Goal: Task Accomplishment & Management: Complete application form

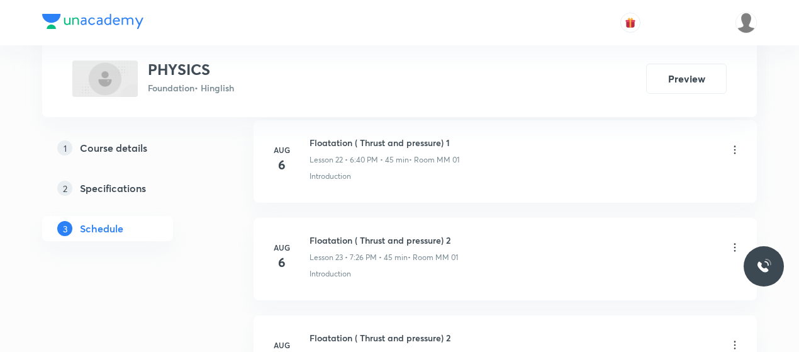
scroll to position [3568, 0]
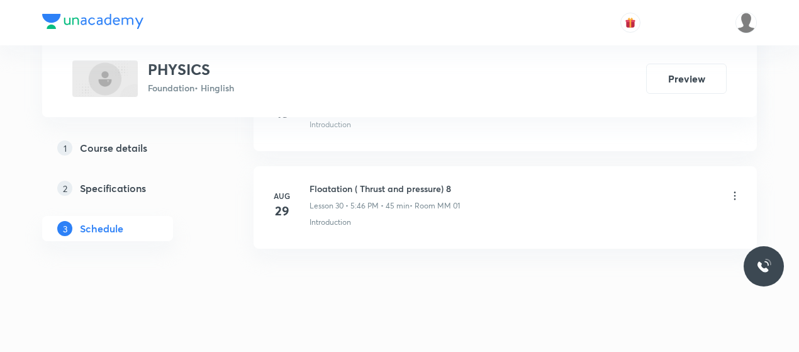
click at [349, 182] on h6 "Floatation ( Thrust and pressure) 8" at bounding box center [385, 188] width 150 height 13
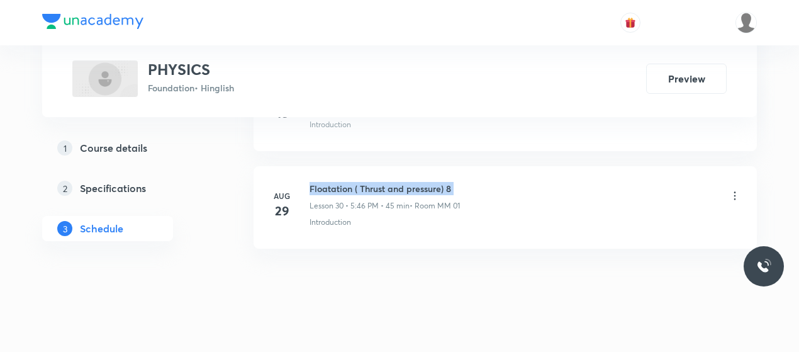
copy h6 "Floatation ( Thrust and pressure) 8"
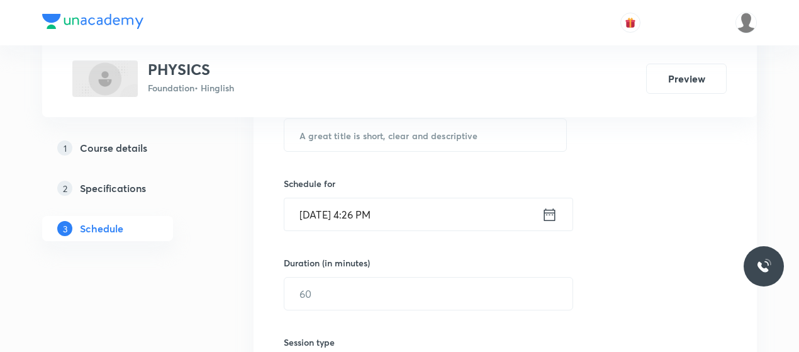
scroll to position [171, 0]
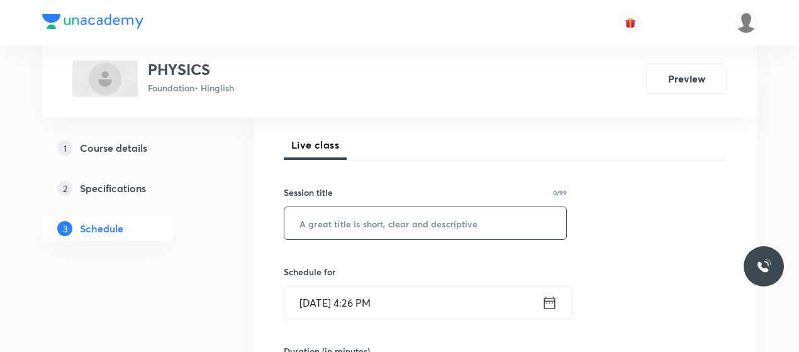
click at [358, 237] on input "text" at bounding box center [425, 223] width 282 height 32
paste input "Floatation ( Thrust and pressure) 8"
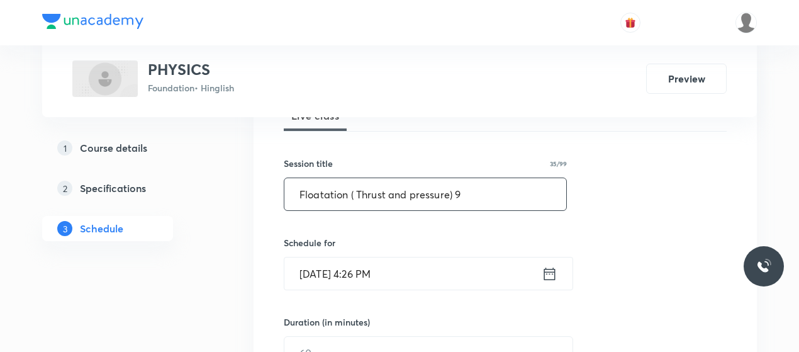
scroll to position [201, 0]
type input "Floatation ( Thrust and pressure) 9"
click at [359, 266] on input "Sep 3, 2025, 4:26 PM" at bounding box center [412, 272] width 257 height 32
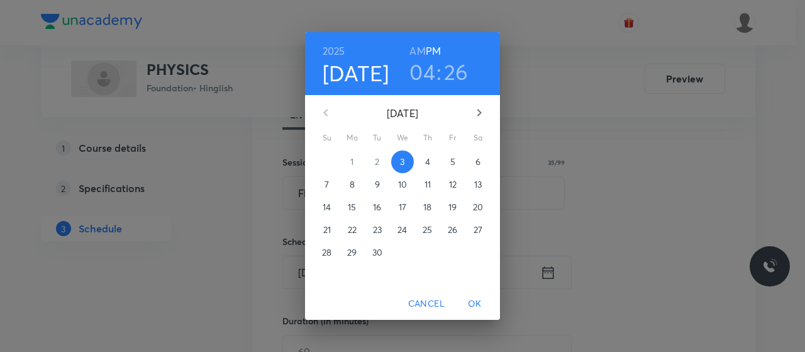
click at [427, 70] on h3 "04" at bounding box center [423, 72] width 26 height 26
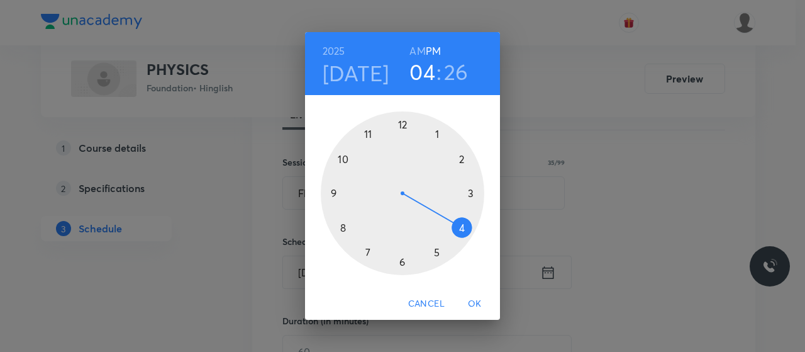
click at [437, 252] on div at bounding box center [403, 193] width 164 height 164
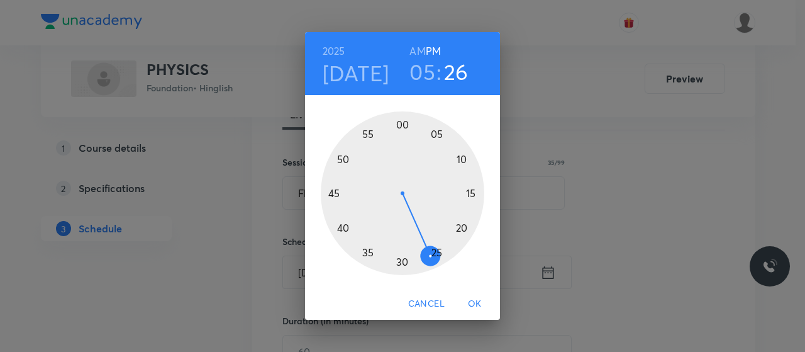
click at [401, 123] on div at bounding box center [403, 193] width 164 height 164
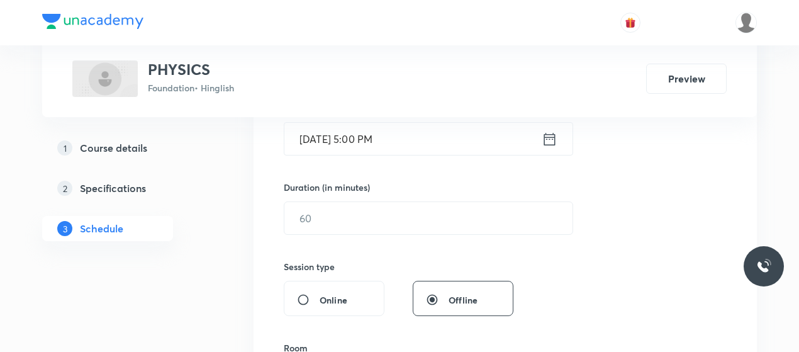
scroll to position [337, 0]
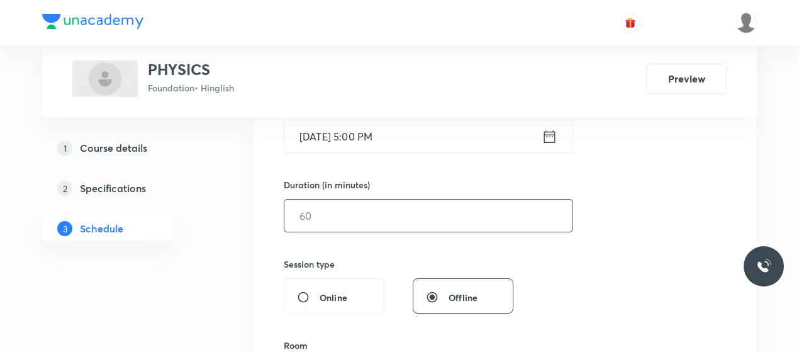
click at [380, 217] on input "text" at bounding box center [428, 215] width 288 height 32
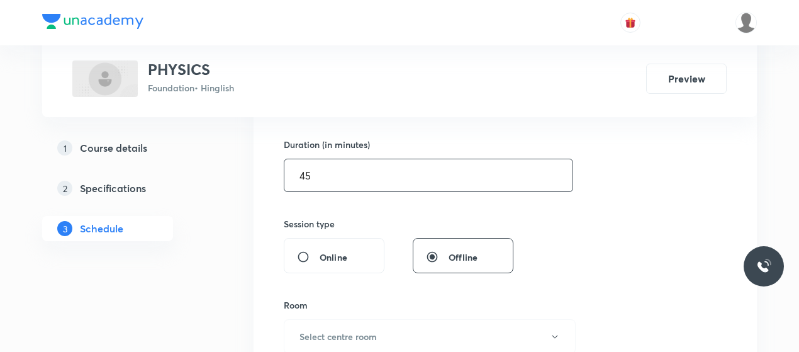
scroll to position [464, 0]
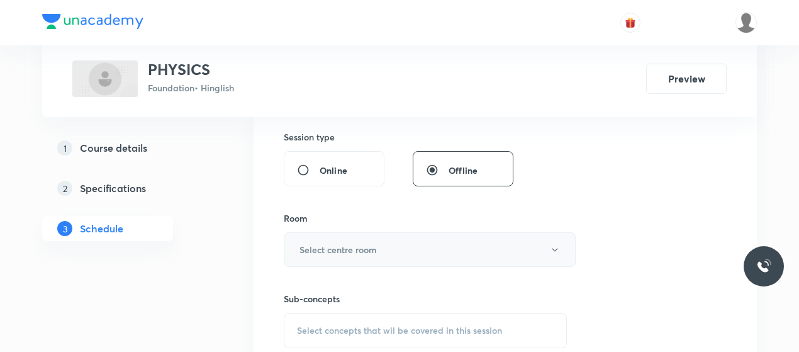
type input "45"
click at [346, 237] on button "Select centre room" at bounding box center [430, 249] width 292 height 35
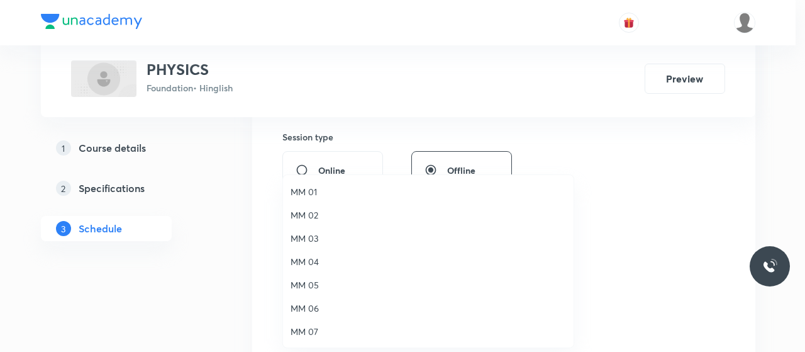
click at [312, 192] on span "MM 01" at bounding box center [429, 191] width 276 height 13
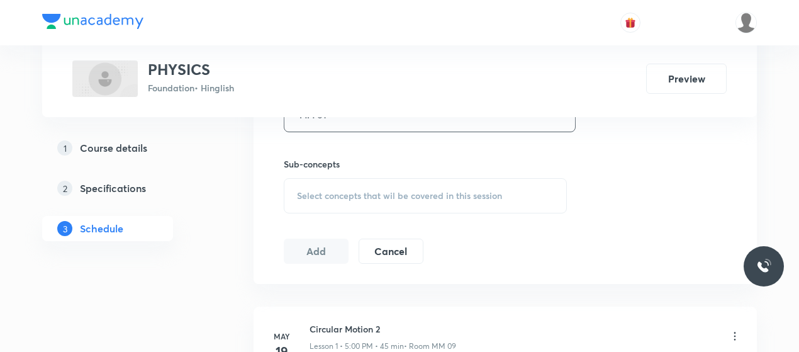
scroll to position [602, 0]
click at [388, 193] on span "Select concepts that wil be covered in this session" at bounding box center [399, 193] width 205 height 10
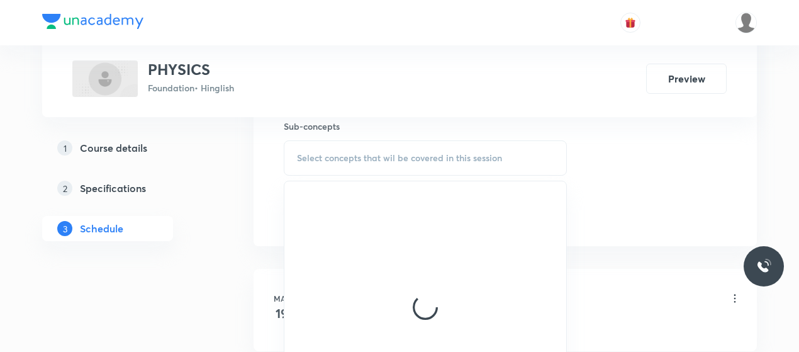
scroll to position [638, 0]
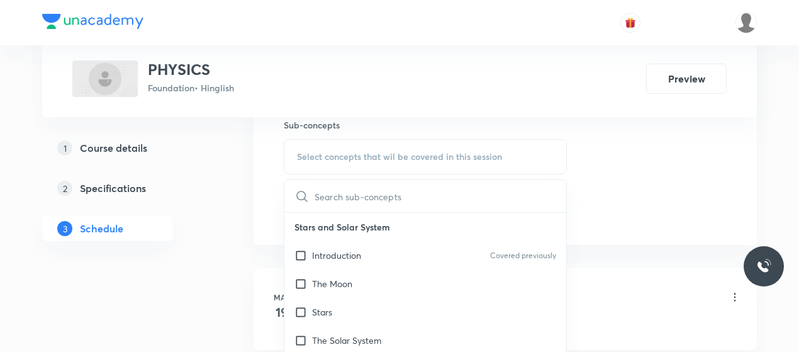
drag, startPoint x: 360, startPoint y: 250, endPoint x: 440, endPoint y: 199, distance: 95.0
click at [360, 250] on p "Introduction" at bounding box center [336, 255] width 49 height 13
checkbox input "true"
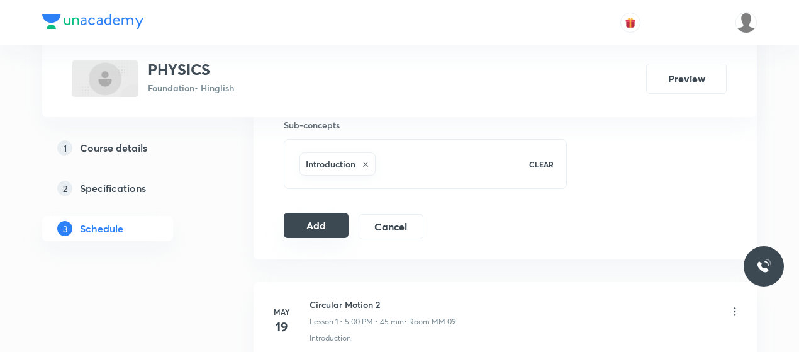
click at [322, 230] on button "Add" at bounding box center [316, 225] width 65 height 25
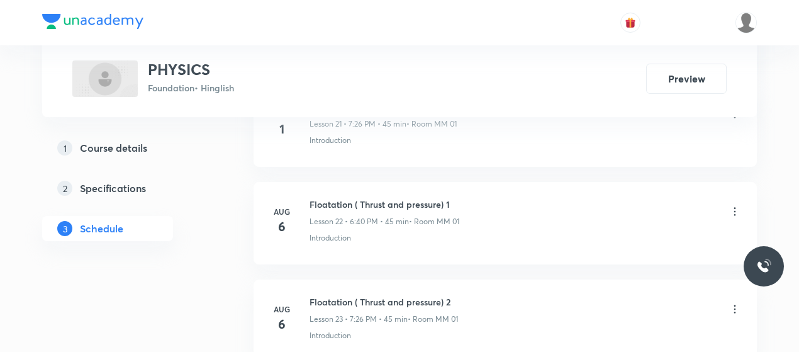
scroll to position [2991, 0]
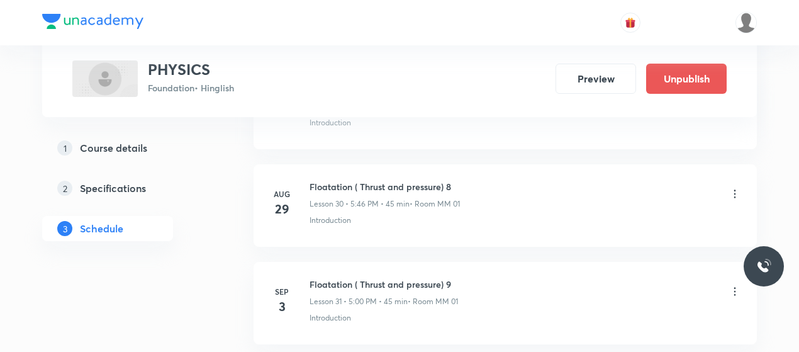
click at [333, 180] on h6 "Floatation ( Thrust and pressure) 8" at bounding box center [385, 186] width 150 height 13
click at [342, 262] on li "Sep 3 Floatation ( Thrust and pressure) 9 Lesson 31 • 5:00 PM • 45 min • Room M…" at bounding box center [505, 303] width 503 height 82
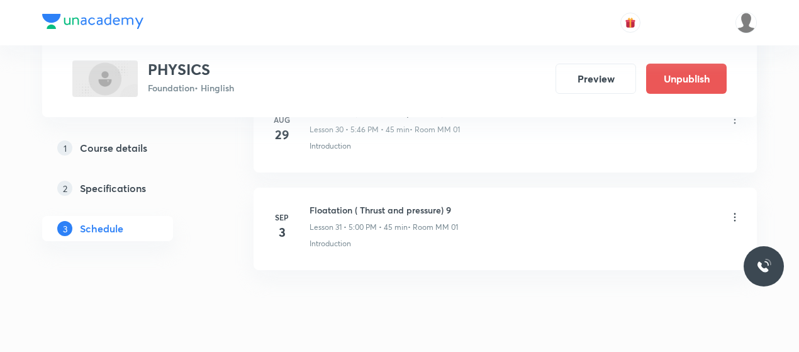
scroll to position [3067, 0]
click at [357, 202] on h6 "Floatation ( Thrust and pressure) 9" at bounding box center [384, 208] width 148 height 13
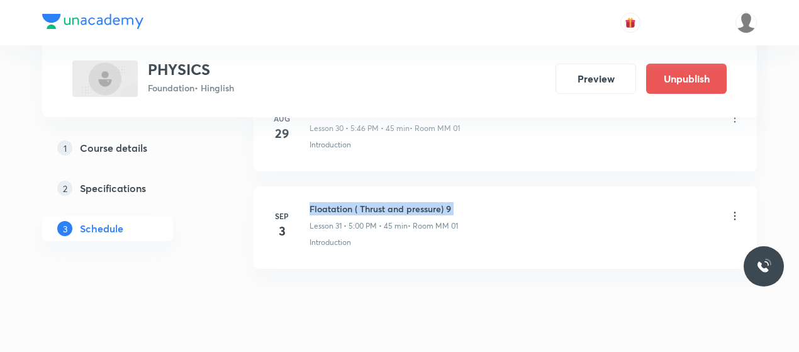
click at [357, 202] on h6 "Floatation ( Thrust and pressure) 9" at bounding box center [384, 208] width 148 height 13
copy h6 "Floatation ( Thrust and pressure) 9"
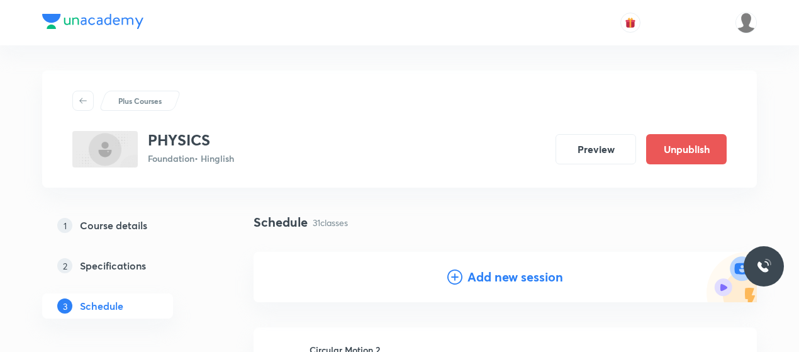
scroll to position [153, 0]
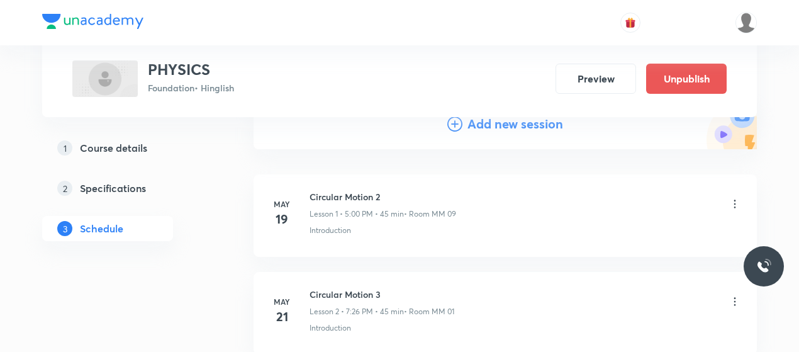
click at [462, 121] on icon at bounding box center [454, 123] width 15 height 15
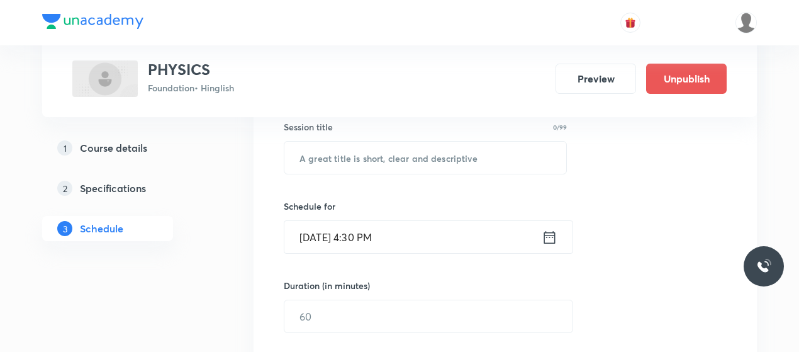
scroll to position [237, 0]
click at [373, 158] on input "text" at bounding box center [425, 157] width 282 height 32
paste input "Floatation ( Thrust and pressure) 9"
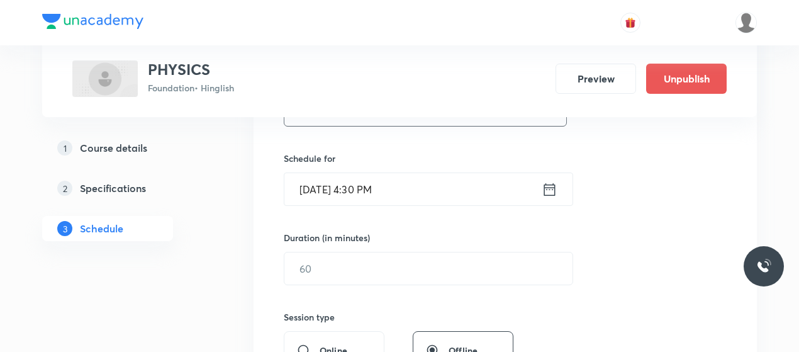
scroll to position [285, 0]
type input "Floatation ( Thrust and pressure) 10"
click at [358, 183] on input "Sep 3, 2025, 4:30 PM" at bounding box center [412, 188] width 257 height 32
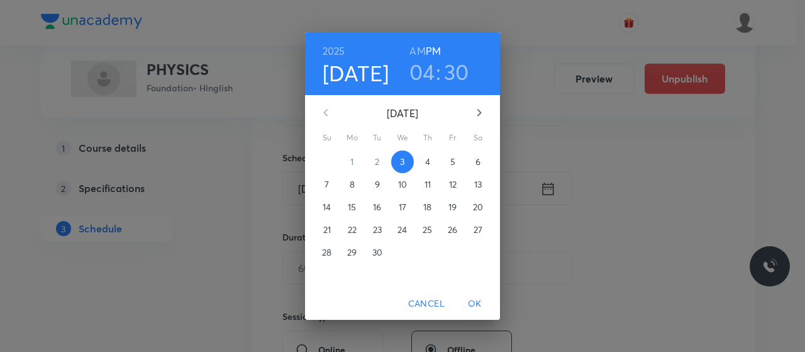
click at [420, 69] on h3 "04" at bounding box center [423, 72] width 26 height 26
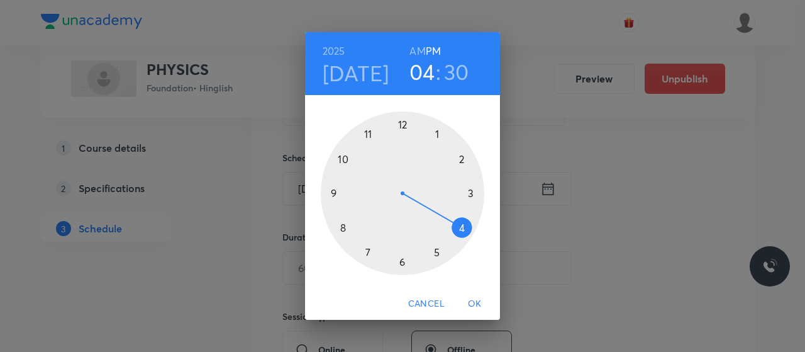
click at [437, 252] on div at bounding box center [403, 193] width 164 height 164
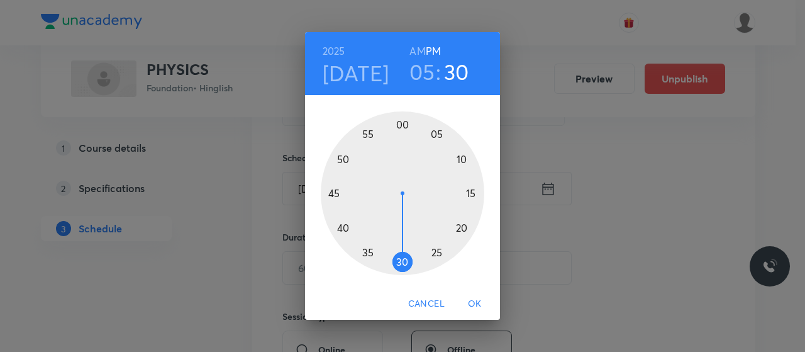
click at [333, 188] on div at bounding box center [403, 193] width 164 height 164
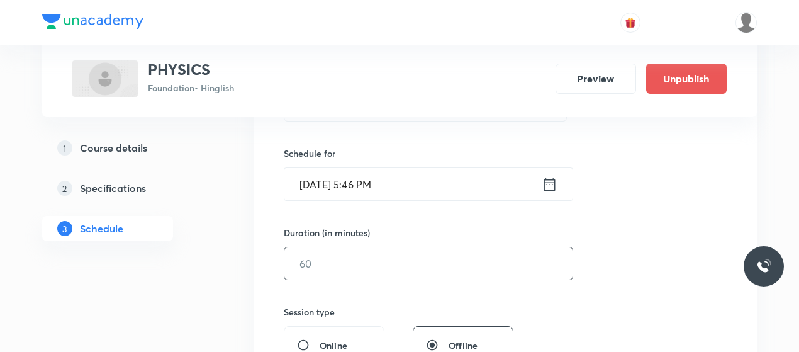
scroll to position [290, 0]
click at [364, 276] on input "text" at bounding box center [428, 263] width 288 height 32
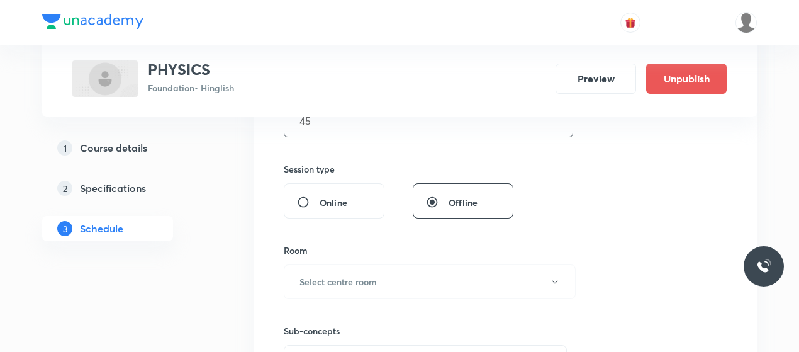
scroll to position [433, 0]
type input "45"
click at [364, 276] on h6 "Select centre room" at bounding box center [338, 280] width 77 height 13
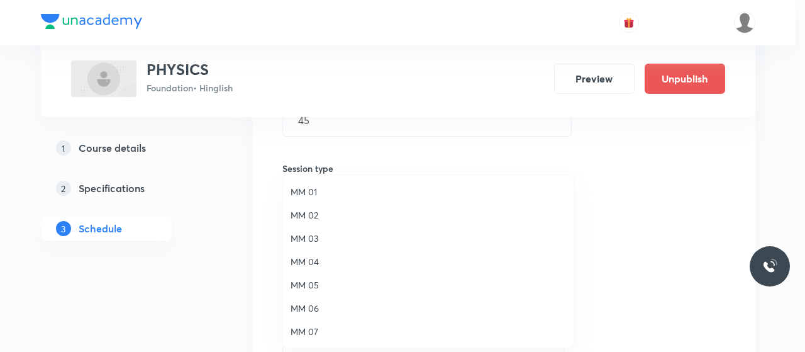
click at [303, 191] on span "MM 01" at bounding box center [429, 191] width 276 height 13
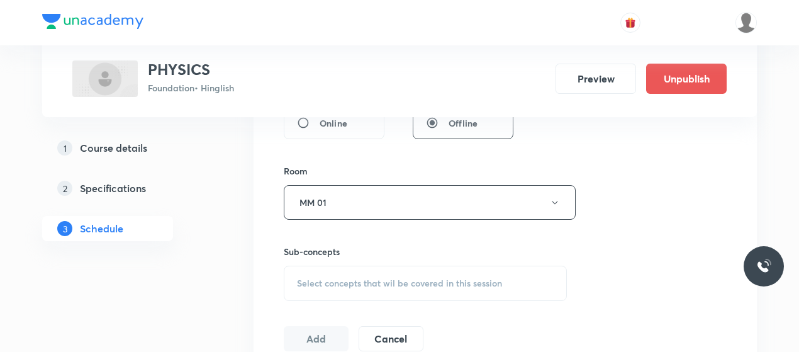
scroll to position [517, 0]
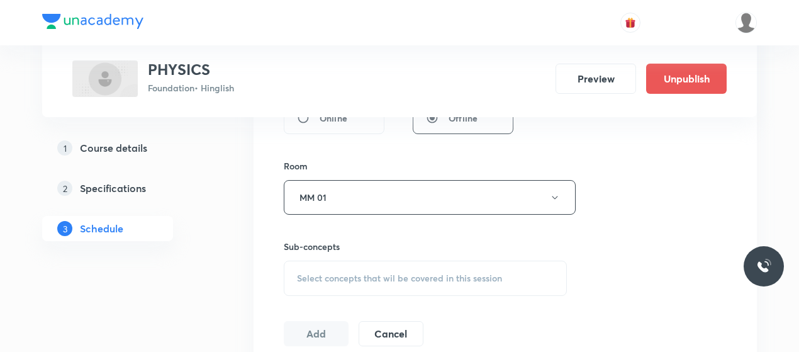
click at [399, 261] on div "Select concepts that wil be covered in this session" at bounding box center [425, 278] width 283 height 35
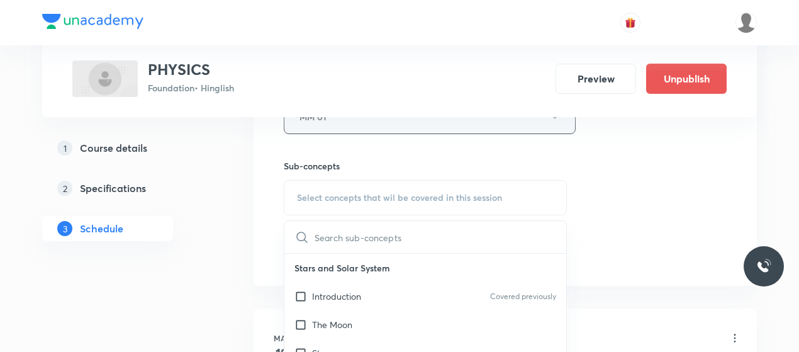
scroll to position [598, 0]
click at [359, 289] on p "Introduction" at bounding box center [336, 295] width 49 height 13
checkbox input "true"
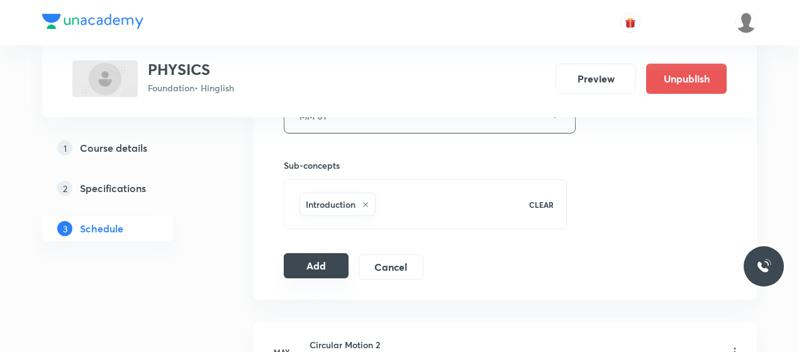
click at [322, 256] on button "Add" at bounding box center [316, 265] width 65 height 25
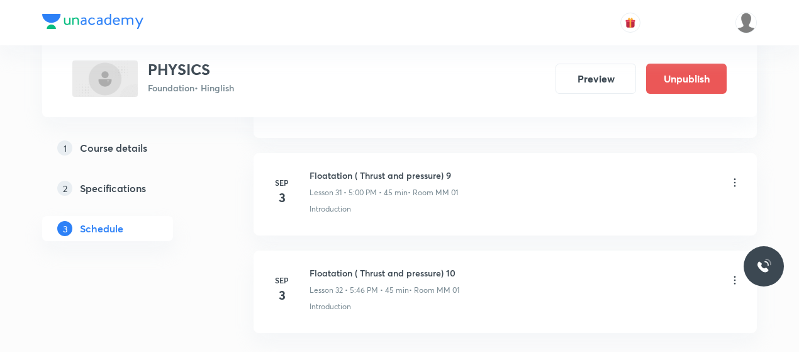
scroll to position [3186, 0]
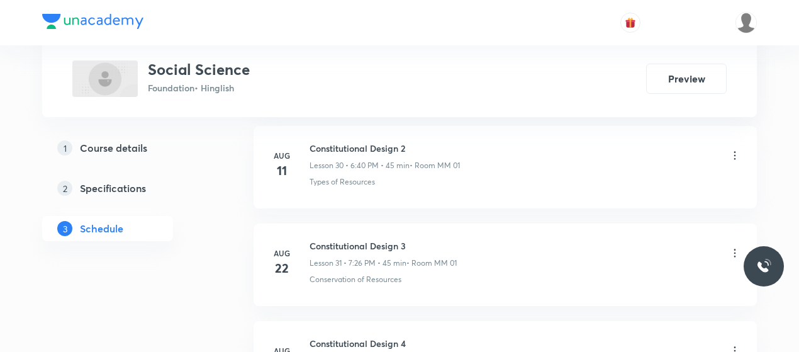
scroll to position [3860, 0]
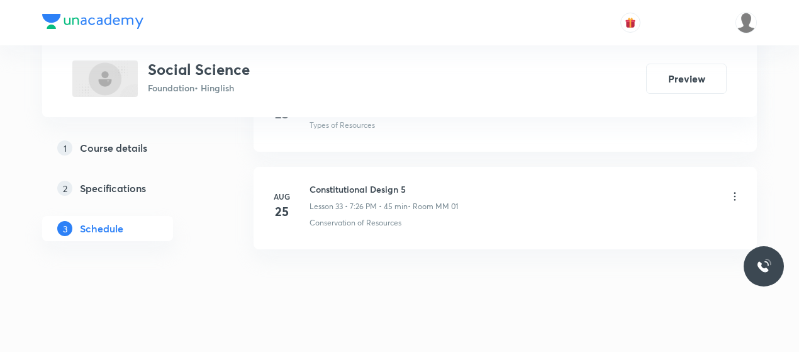
click at [328, 182] on h6 "Constitutional Design 5" at bounding box center [384, 188] width 148 height 13
copy h6 "Constitutional Design 5"
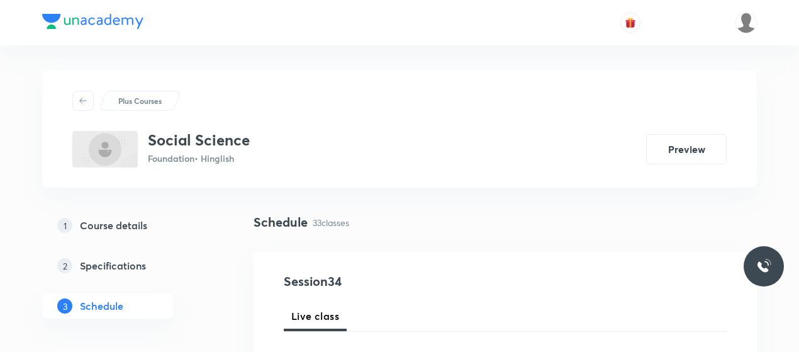
scroll to position [205, 0]
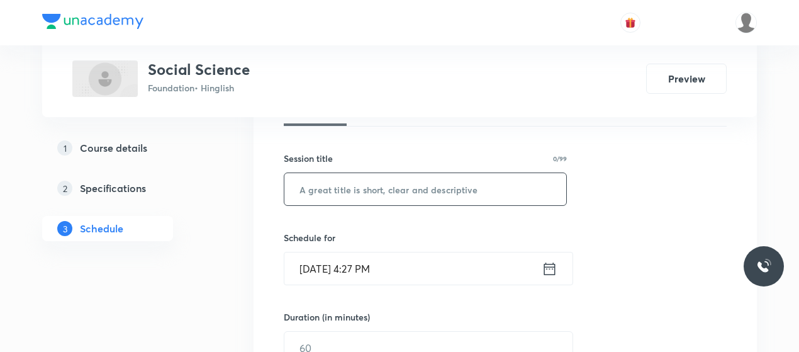
click at [350, 198] on input "text" at bounding box center [425, 189] width 282 height 32
paste input "Constitutional Design 5"
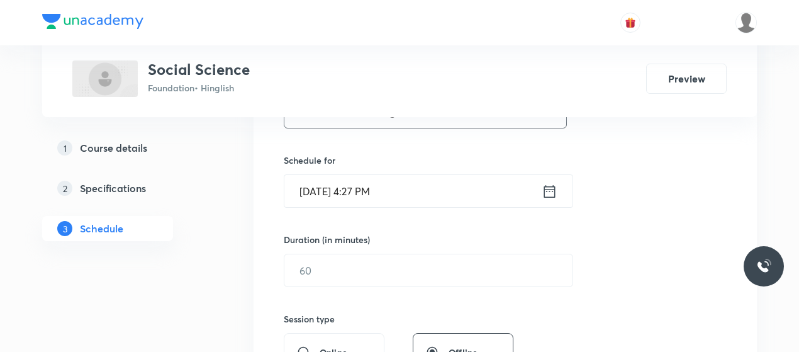
type input "Constitutional Design 6"
click at [359, 198] on input "Sep 3, 2025, 4:27 PM" at bounding box center [412, 191] width 257 height 32
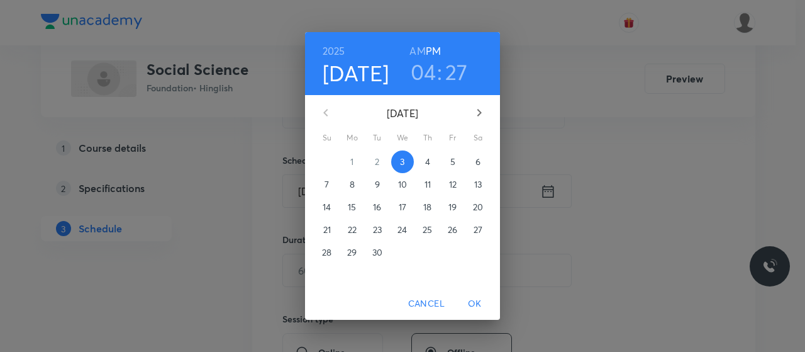
click at [430, 65] on h3 "04" at bounding box center [424, 72] width 26 height 26
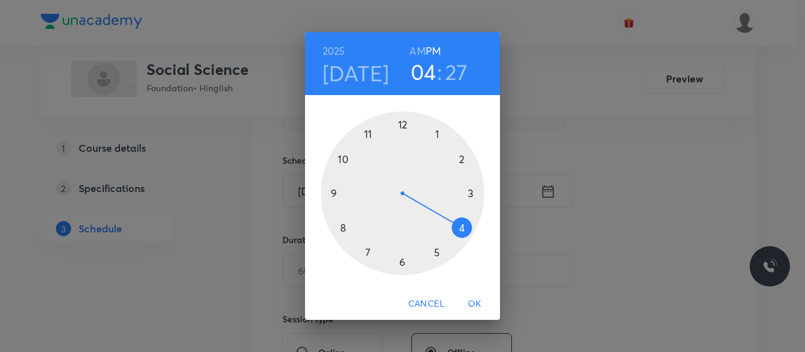
click at [402, 265] on div at bounding box center [403, 193] width 164 height 164
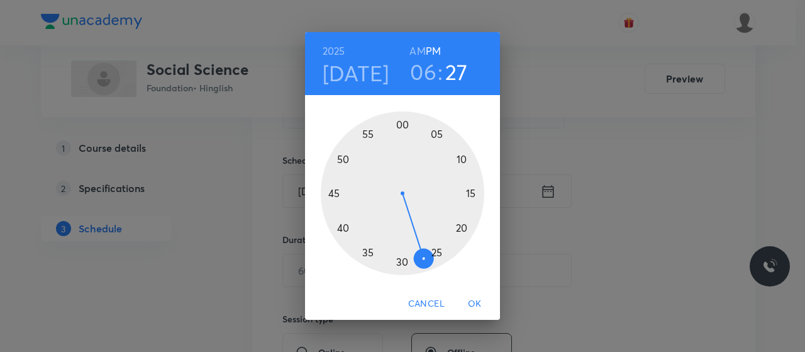
click at [343, 228] on div at bounding box center [403, 193] width 164 height 164
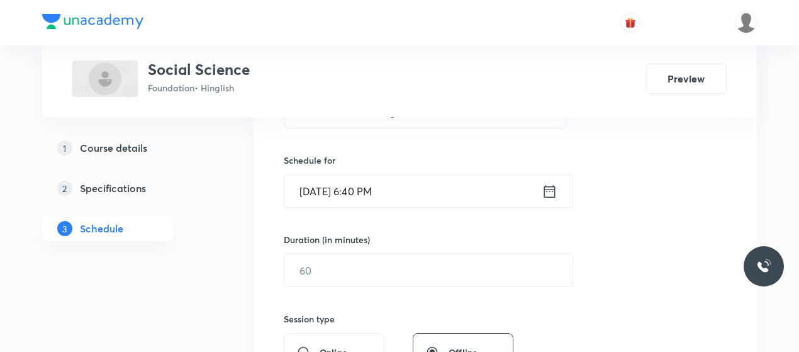
scroll to position [288, 0]
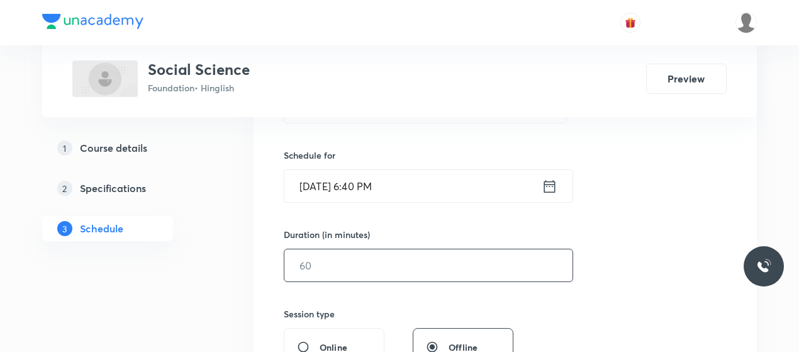
click at [356, 276] on input "text" at bounding box center [428, 265] width 288 height 32
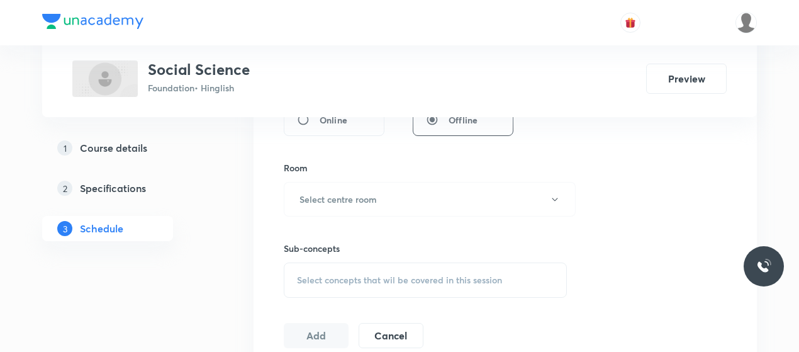
scroll to position [516, 0]
type input "45"
click at [378, 187] on button "Select centre room" at bounding box center [430, 198] width 292 height 35
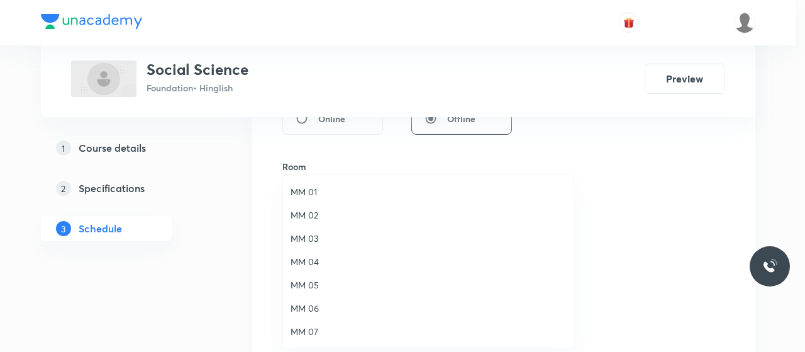
click at [307, 189] on span "MM 01" at bounding box center [429, 191] width 276 height 13
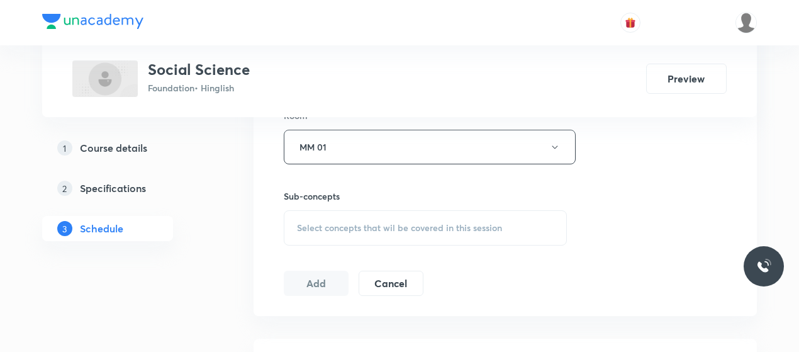
scroll to position [610, 0]
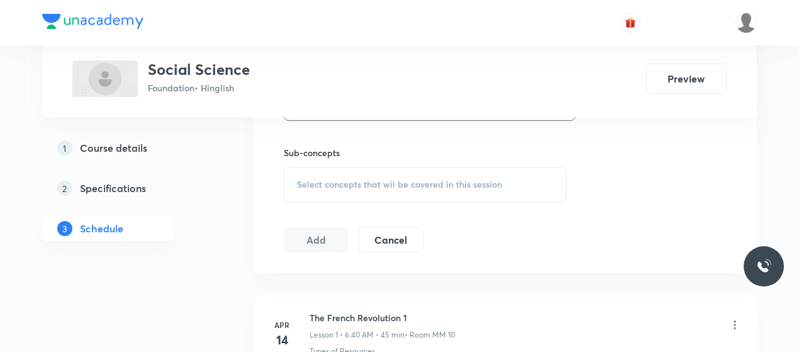
click at [407, 188] on span "Select concepts that wil be covered in this session" at bounding box center [399, 184] width 205 height 10
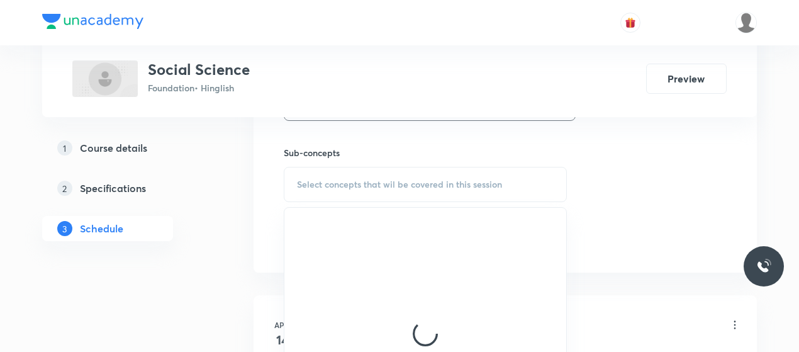
scroll to position [683, 0]
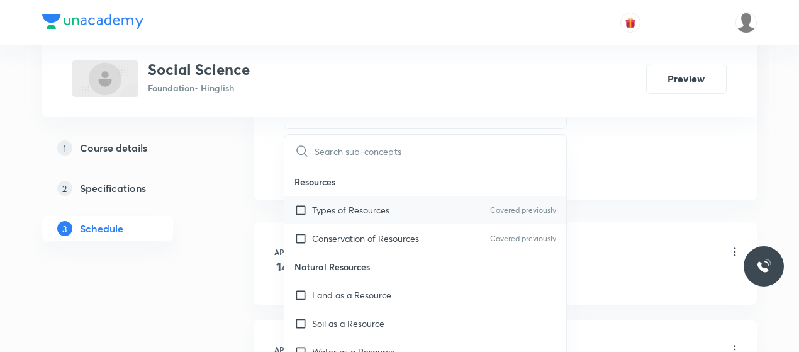
click at [363, 218] on div "Types of Resources Covered previously" at bounding box center [425, 210] width 282 height 28
checkbox input "true"
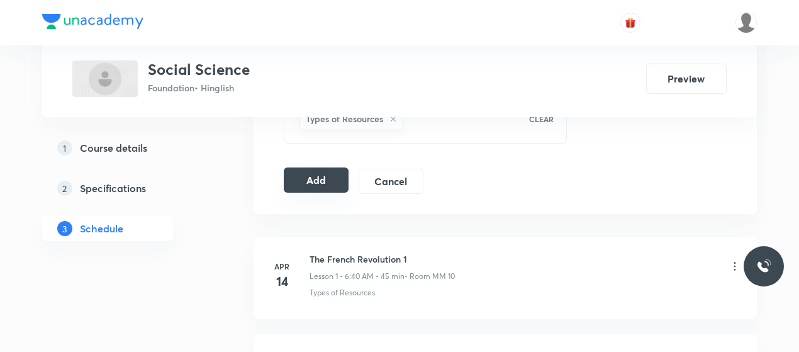
click at [337, 167] on button "Add" at bounding box center [316, 179] width 65 height 25
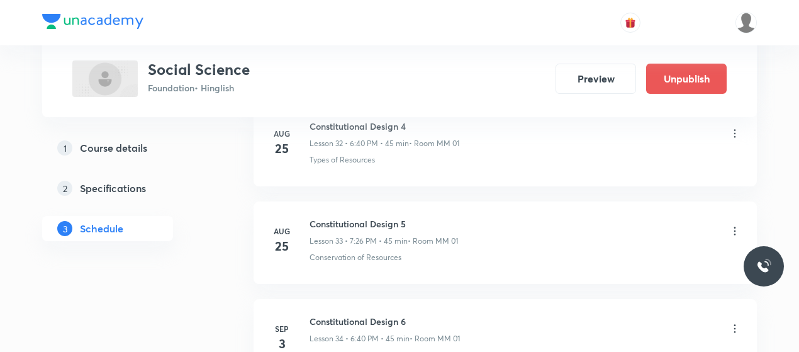
scroll to position [3380, 0]
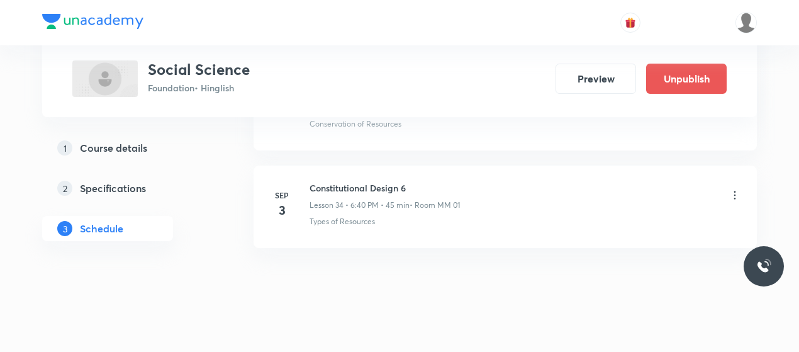
click at [339, 181] on h6 "Constitutional Design 6" at bounding box center [385, 187] width 150 height 13
copy h6 "Constitutional Design 6"
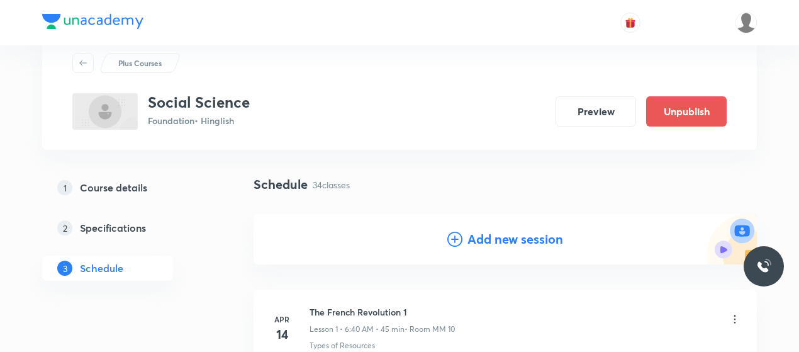
scroll to position [58, 0]
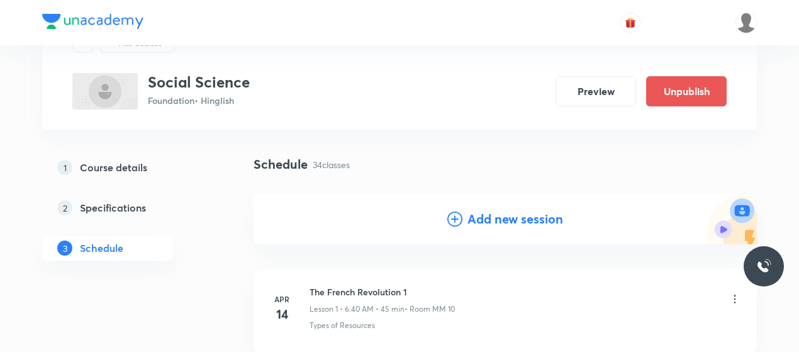
click at [455, 223] on icon at bounding box center [454, 218] width 15 height 15
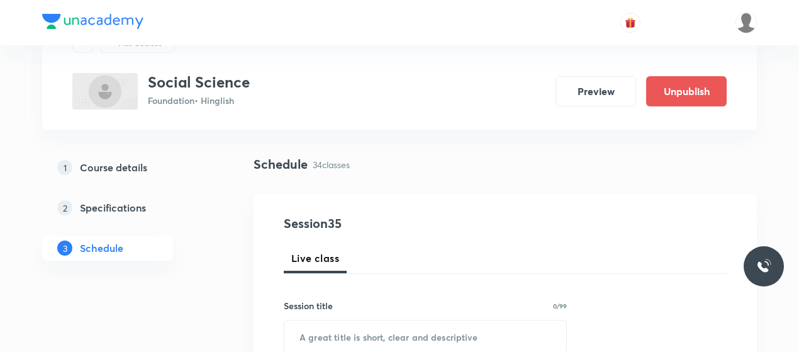
scroll to position [180, 0]
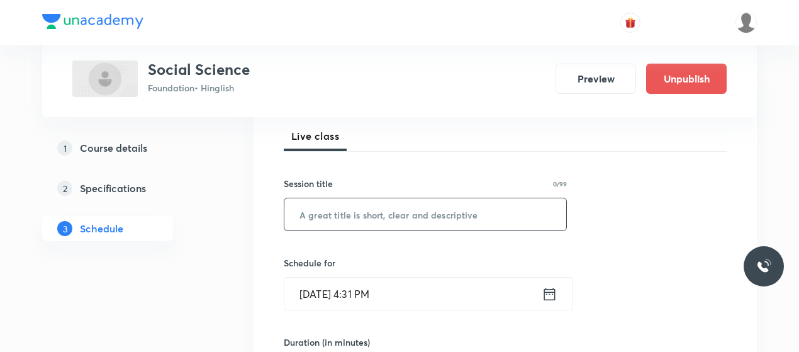
click at [389, 224] on input "text" at bounding box center [425, 214] width 282 height 32
paste input "Constitutional Design 6"
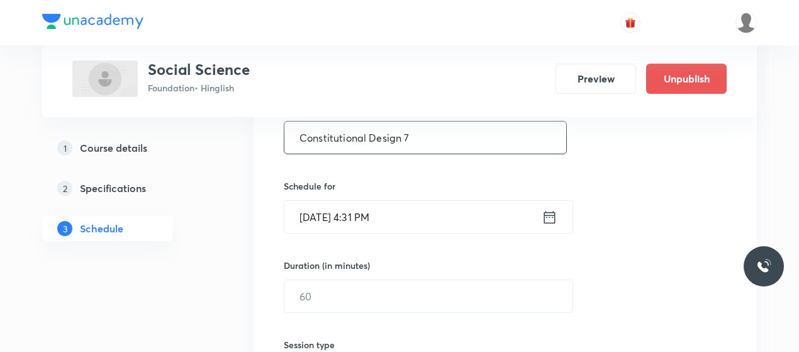
type input "Constitutional Design 7"
click at [353, 204] on input "Sep 3, 2025, 4:31 PM" at bounding box center [412, 217] width 257 height 32
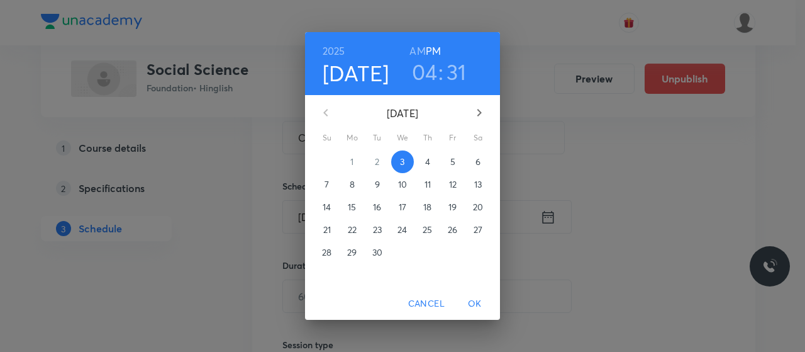
click at [427, 74] on h3 "04" at bounding box center [425, 72] width 26 height 26
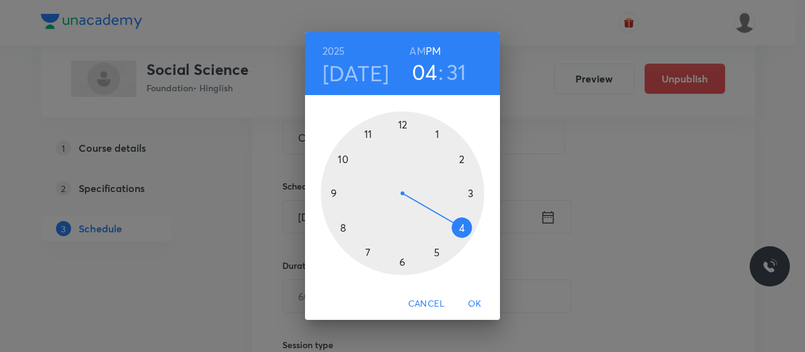
click at [369, 247] on div at bounding box center [403, 193] width 164 height 164
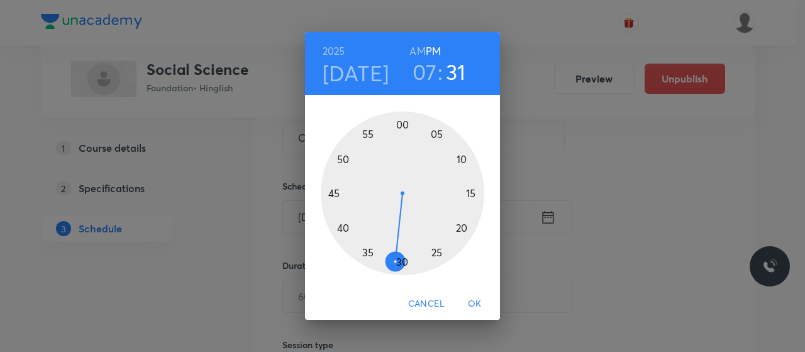
click at [430, 256] on div at bounding box center [403, 193] width 164 height 164
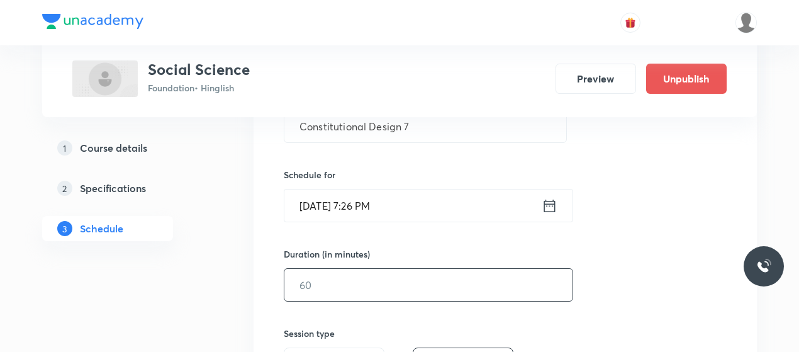
scroll to position [269, 0]
click at [350, 294] on input "text" at bounding box center [428, 283] width 288 height 32
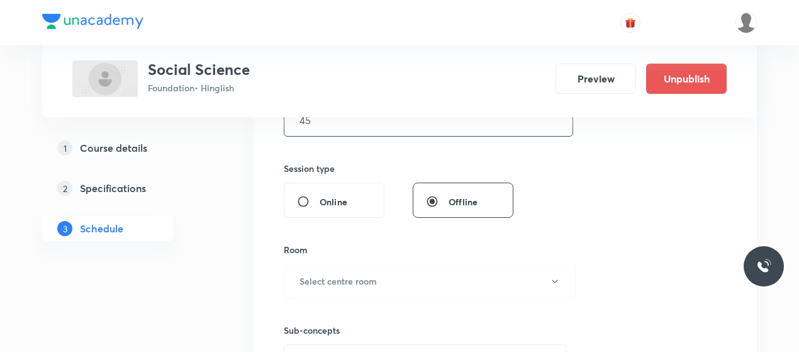
scroll to position [434, 0]
type input "45"
click at [385, 272] on button "Select centre room" at bounding box center [430, 280] width 292 height 35
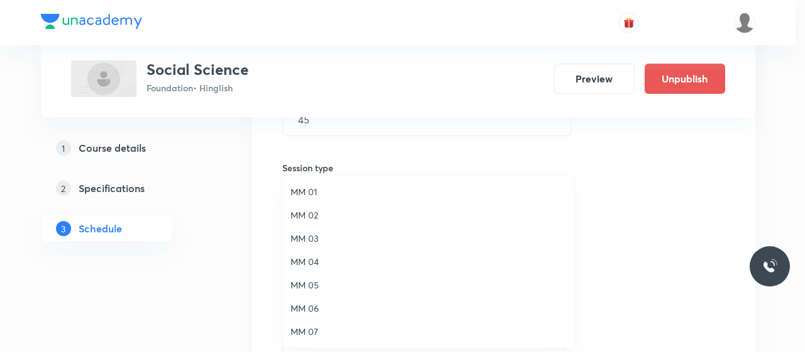
click at [313, 194] on span "MM 01" at bounding box center [429, 191] width 276 height 13
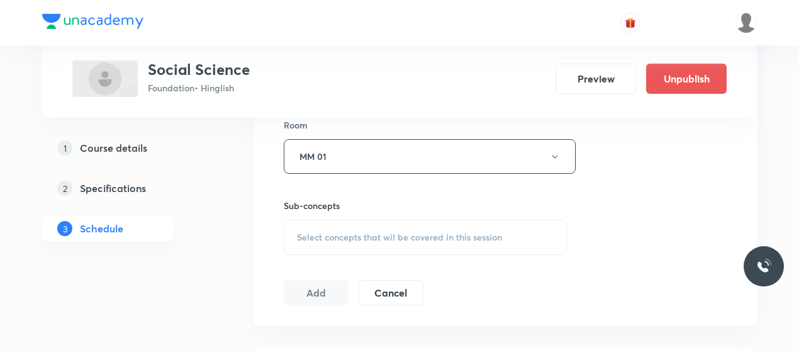
scroll to position [558, 0]
click at [371, 250] on div "Select concepts that wil be covered in this session" at bounding box center [425, 236] width 283 height 35
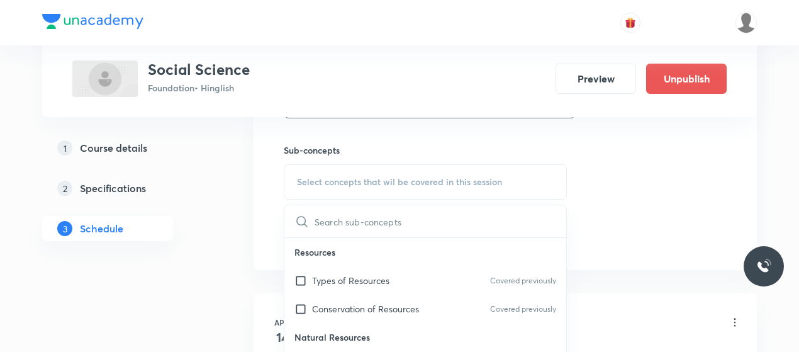
scroll to position [625, 0]
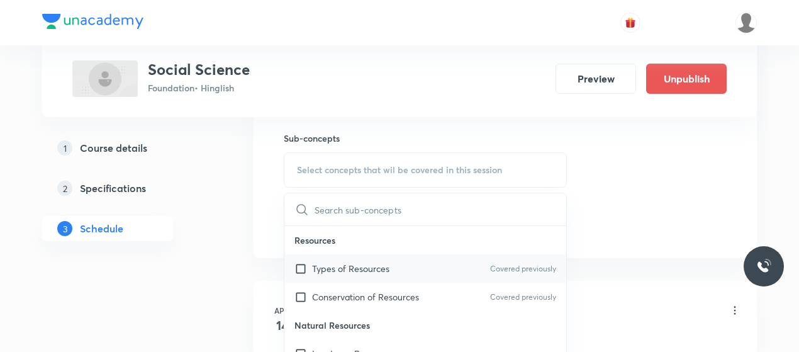
click at [337, 269] on p "Types of Resources" at bounding box center [350, 268] width 77 height 13
checkbox input "true"
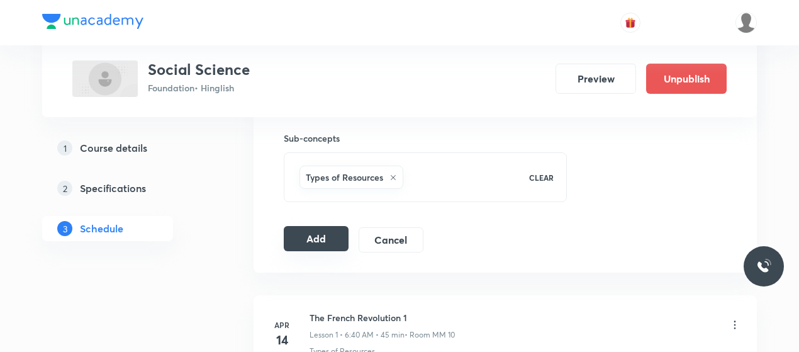
click at [327, 237] on button "Add" at bounding box center [316, 238] width 65 height 25
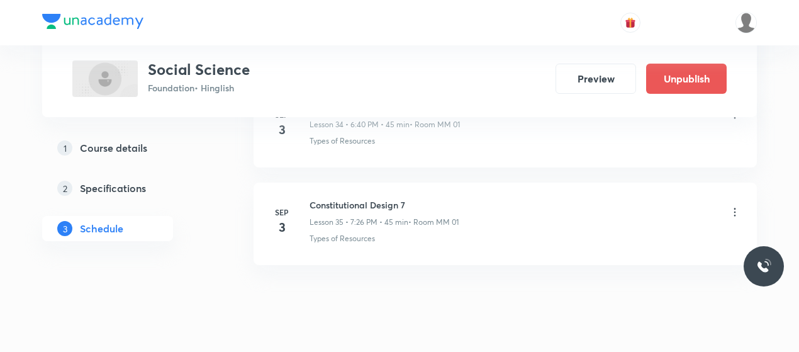
scroll to position [3463, 0]
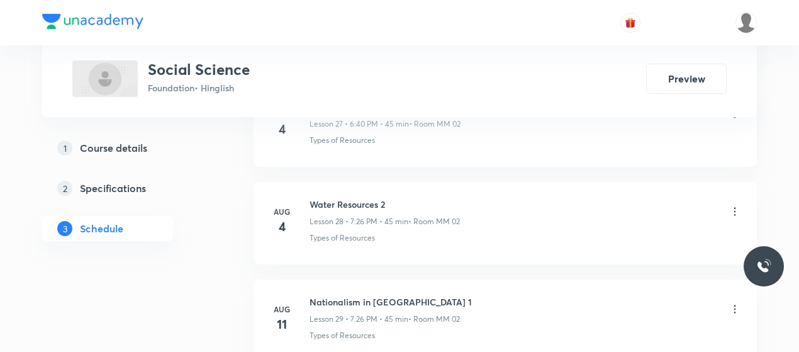
scroll to position [3762, 0]
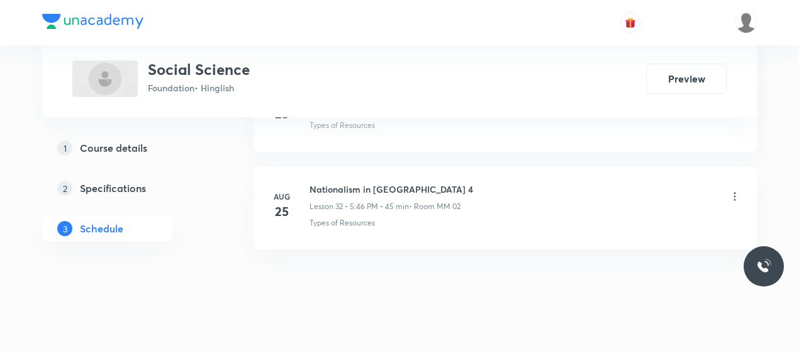
click at [353, 182] on h6 "Nationalism in India 4" at bounding box center [392, 188] width 164 height 13
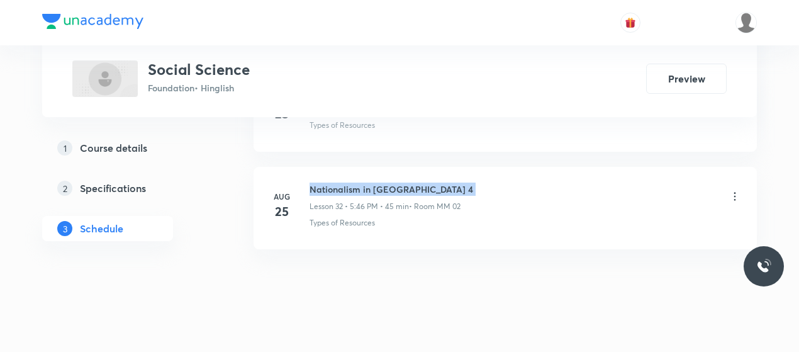
click at [353, 182] on h6 "Nationalism in India 4" at bounding box center [392, 188] width 164 height 13
copy h6 "Nationalism in India 4"
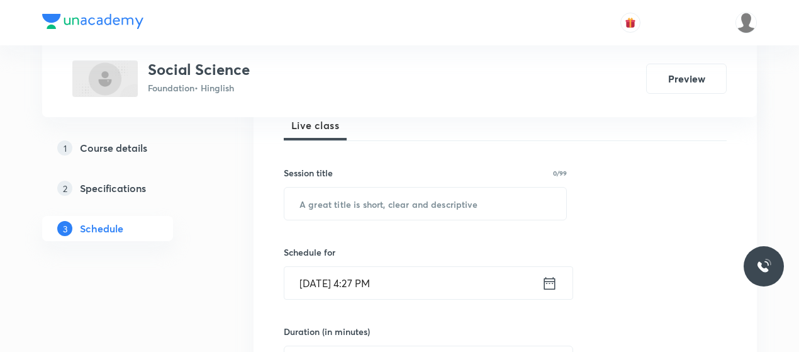
scroll to position [194, 0]
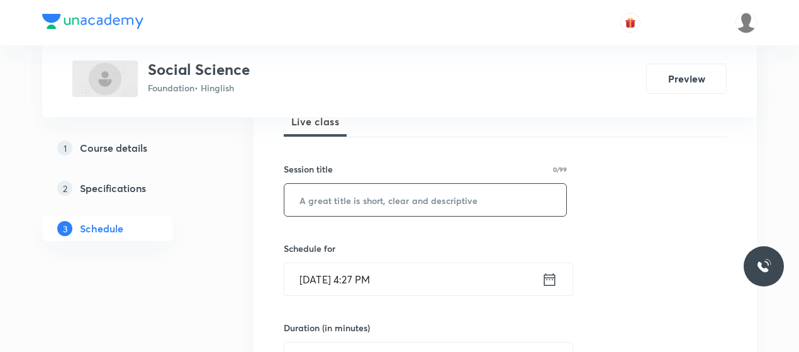
click at [366, 210] on input "text" at bounding box center [425, 200] width 282 height 32
paste input "Nationalism in India 4"
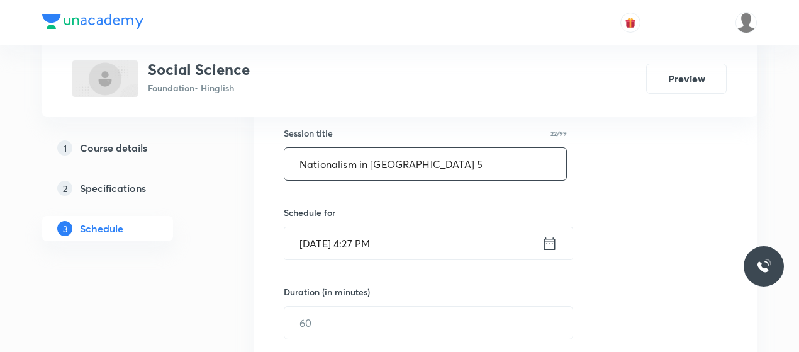
scroll to position [231, 0]
type input "Nationalism in India 5"
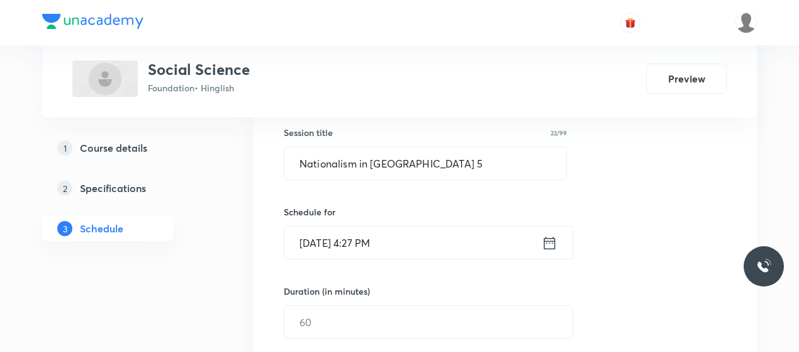
click at [364, 237] on input "Sep 3, 2025, 4:27 PM" at bounding box center [412, 243] width 257 height 32
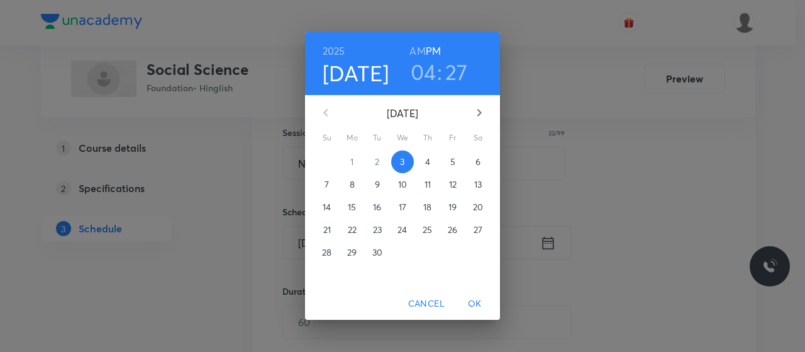
click at [430, 79] on h3 "04" at bounding box center [424, 72] width 26 height 26
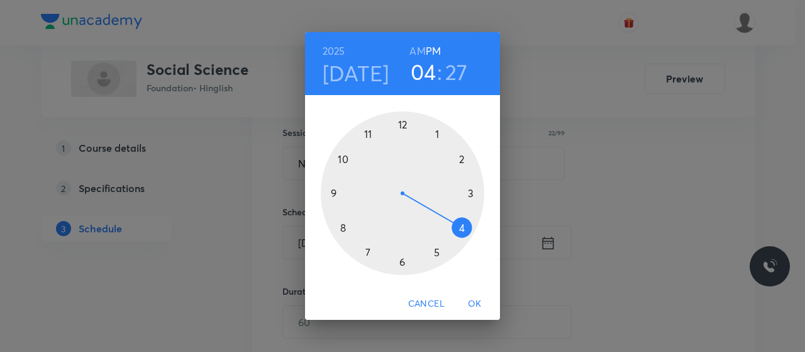
click at [434, 251] on div at bounding box center [403, 193] width 164 height 164
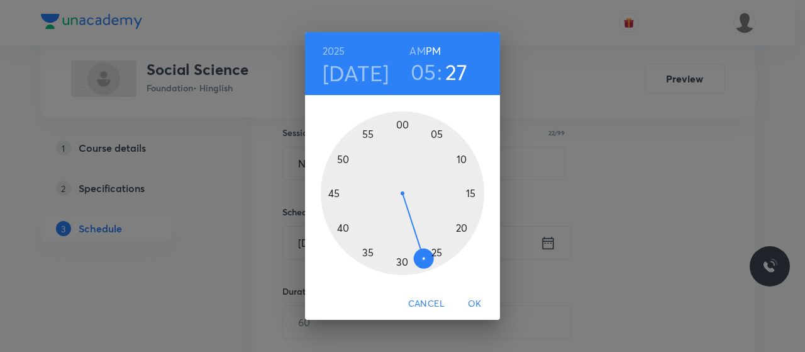
click at [404, 126] on div at bounding box center [403, 193] width 164 height 164
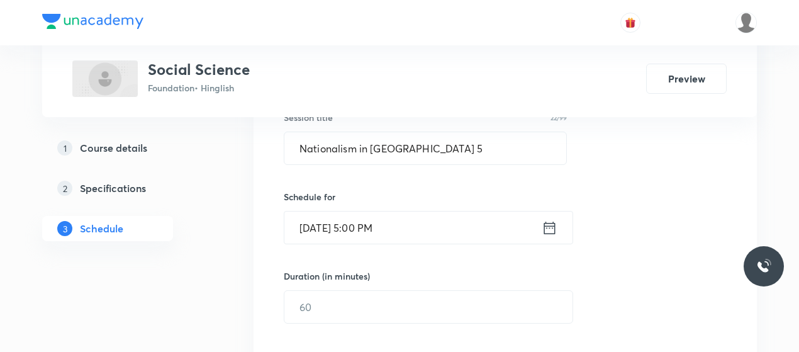
scroll to position [255, 0]
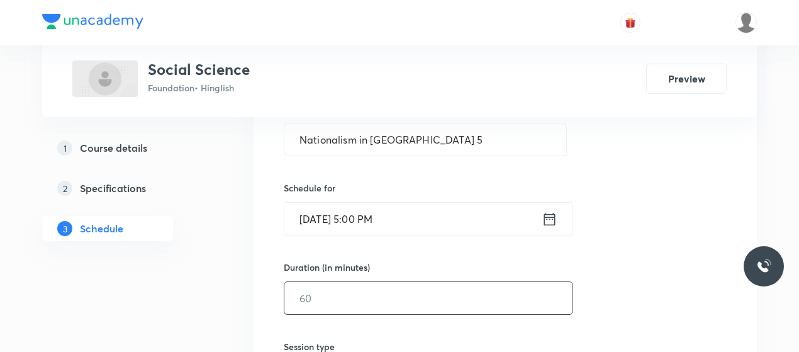
click at [359, 282] on input "text" at bounding box center [428, 298] width 288 height 32
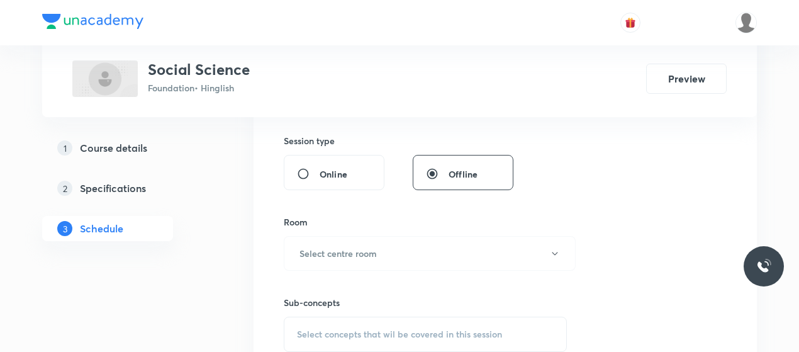
scroll to position [465, 0]
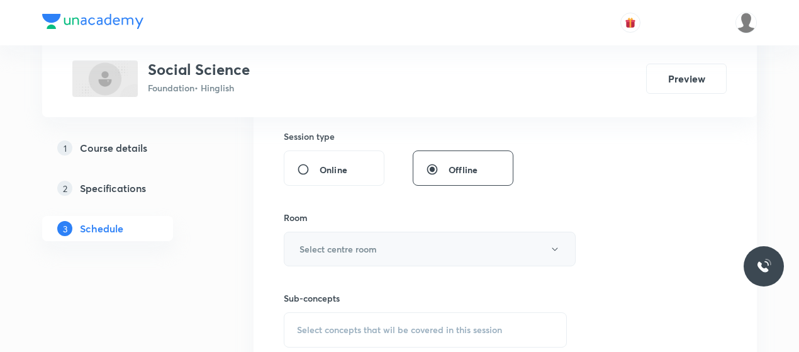
type input "45"
click at [379, 246] on button "Select centre room" at bounding box center [430, 249] width 292 height 35
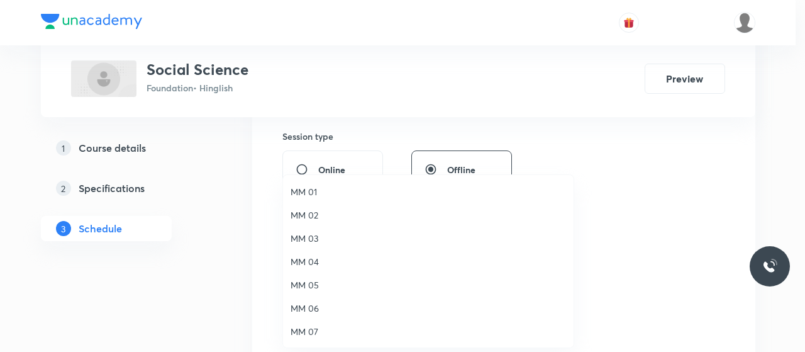
click at [305, 208] on span "MM 02" at bounding box center [429, 214] width 276 height 13
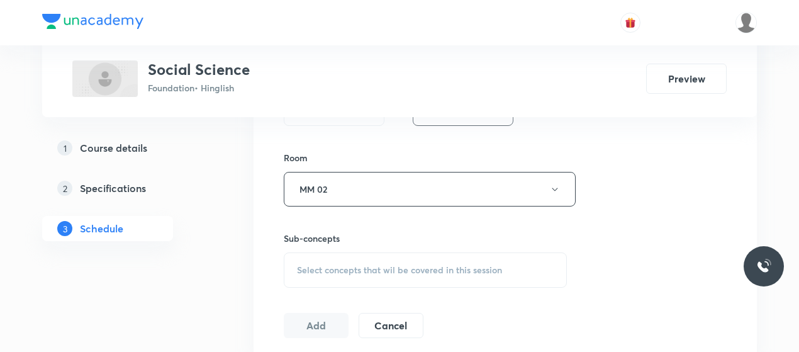
scroll to position [526, 0]
click at [388, 274] on div "Select concepts that wil be covered in this session" at bounding box center [425, 268] width 283 height 35
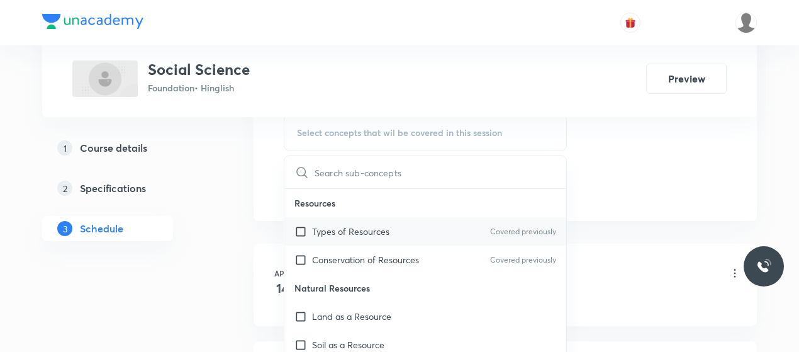
click at [357, 231] on p "Types of Resources" at bounding box center [350, 231] width 77 height 13
checkbox input "true"
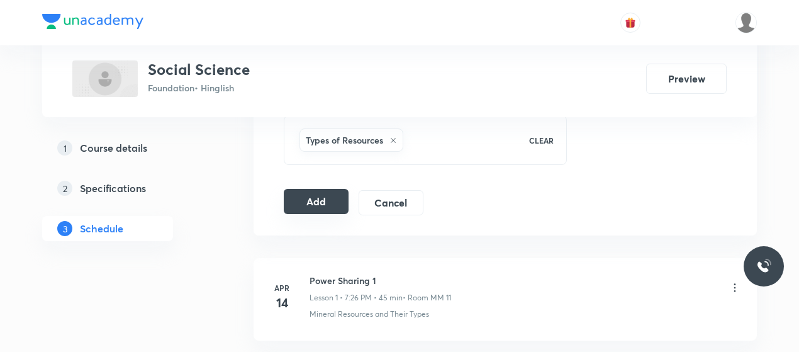
click at [311, 197] on button "Add" at bounding box center [316, 201] width 65 height 25
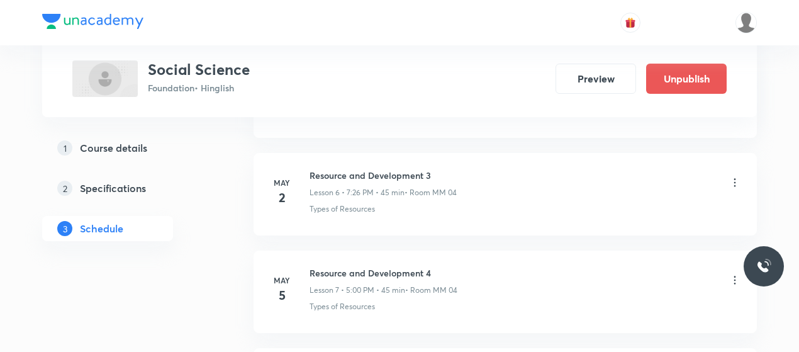
click at [311, 197] on div "Resource and Development 3 Lesson 6 • 7:26 PM • 45 min • Room MM 04 Types of Re…" at bounding box center [526, 192] width 432 height 46
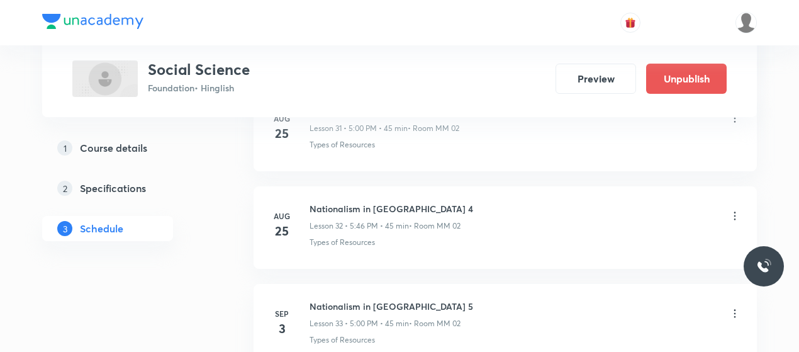
scroll to position [3283, 0]
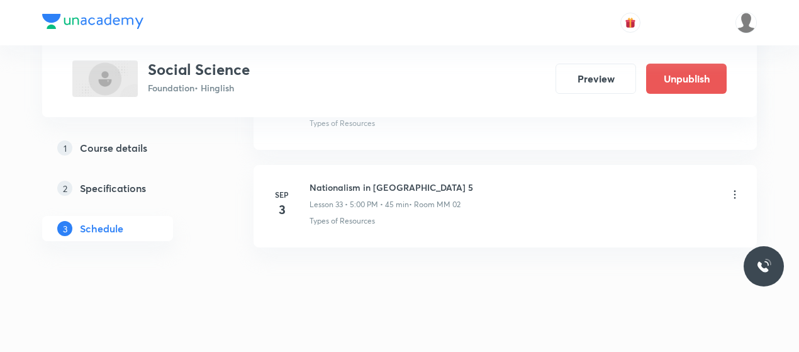
click at [332, 181] on h6 "Nationalism in India 5" at bounding box center [392, 187] width 164 height 13
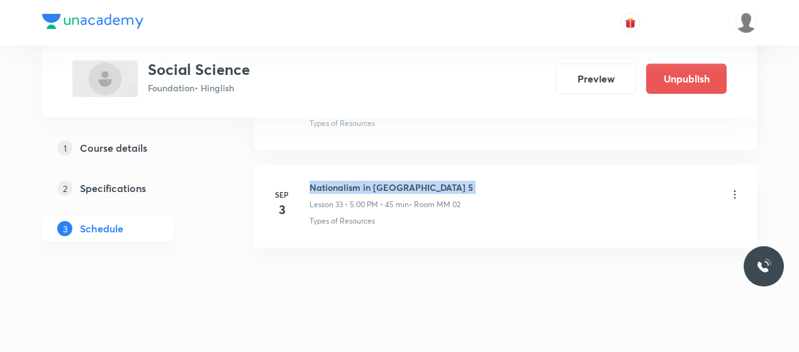
click at [332, 181] on h6 "Nationalism in India 5" at bounding box center [392, 187] width 164 height 13
copy h6 "Nationalism in India 5"
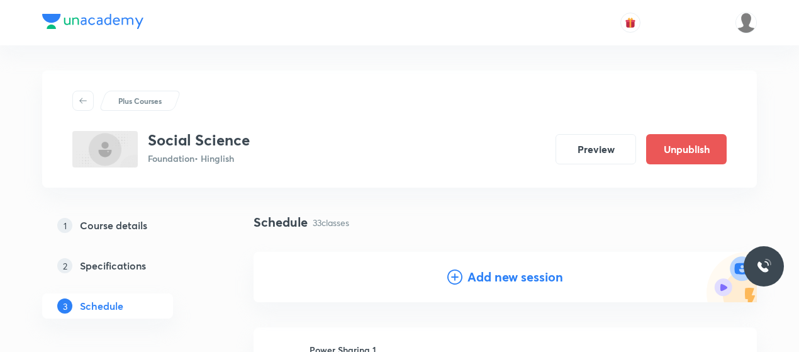
scroll to position [111, 0]
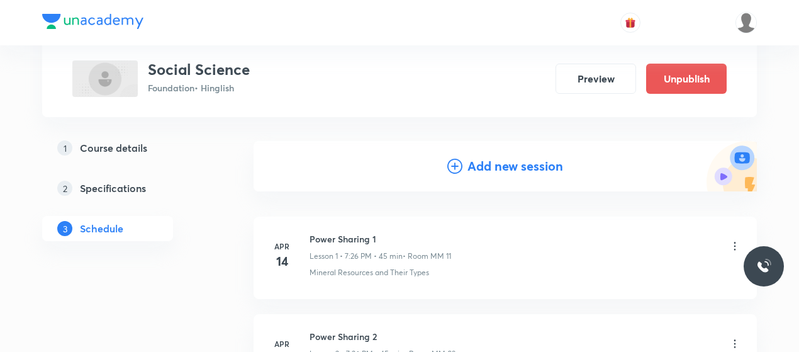
click at [461, 159] on icon at bounding box center [454, 166] width 15 height 15
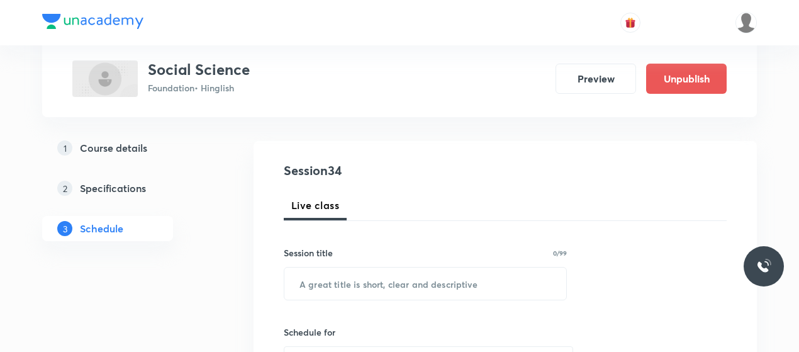
scroll to position [184, 0]
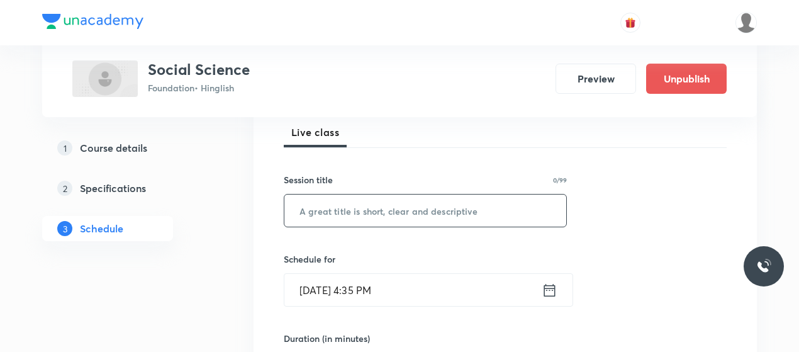
click at [366, 207] on input "text" at bounding box center [425, 210] width 282 height 32
paste input "Nationalism in India 5"
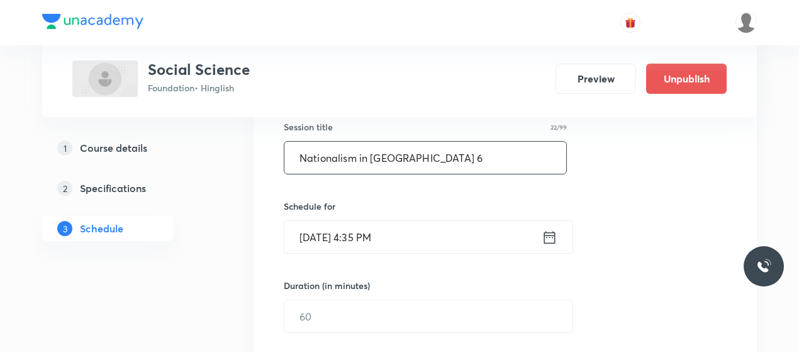
type input "Nationalism in India 6"
click at [352, 231] on input "Sep 3, 2025, 4:35 PM" at bounding box center [412, 237] width 257 height 32
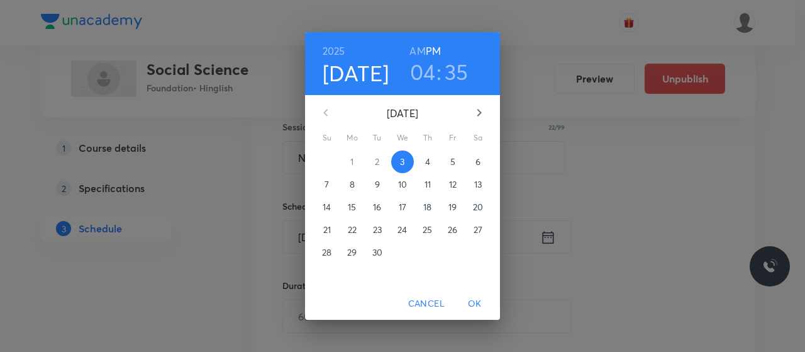
click at [430, 70] on h3 "04" at bounding box center [423, 72] width 26 height 26
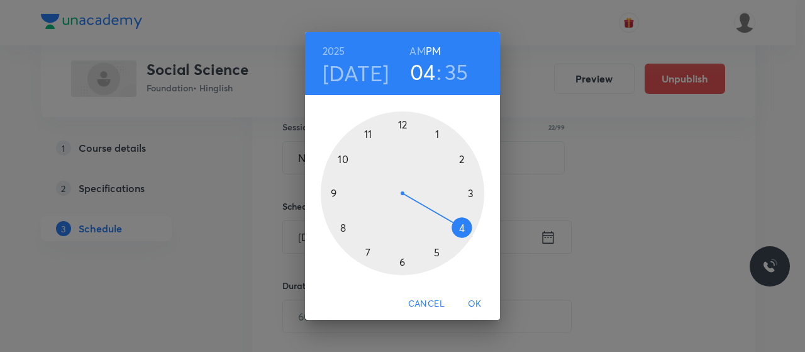
click at [434, 249] on div at bounding box center [403, 193] width 164 height 164
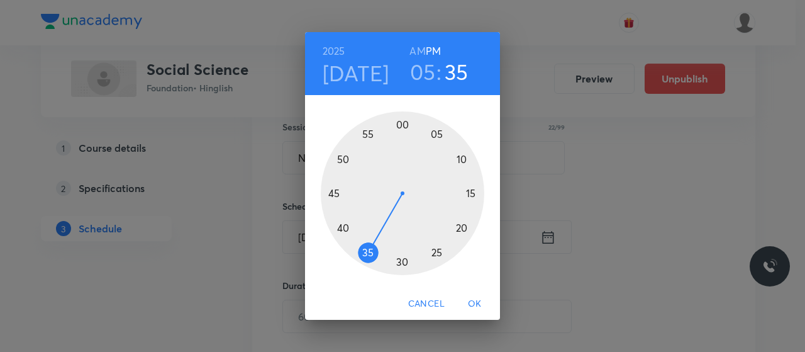
click at [334, 187] on div at bounding box center [403, 193] width 164 height 164
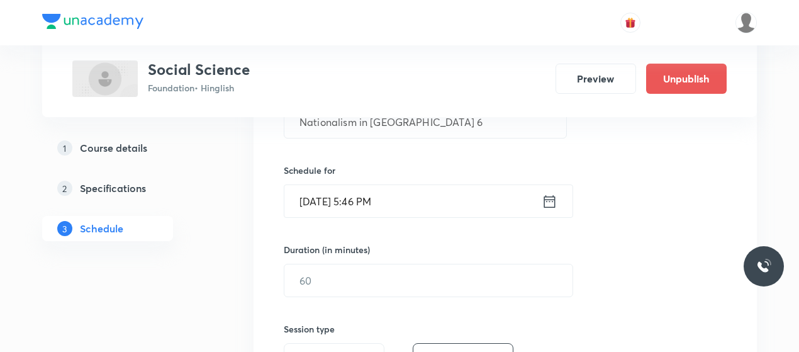
scroll to position [286, 0]
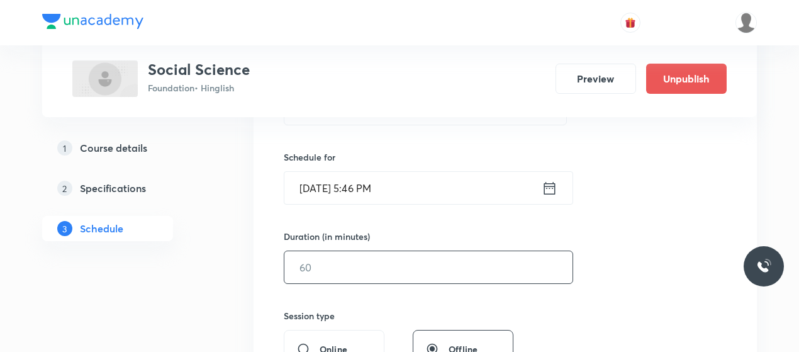
click at [357, 266] on input "text" at bounding box center [428, 267] width 288 height 32
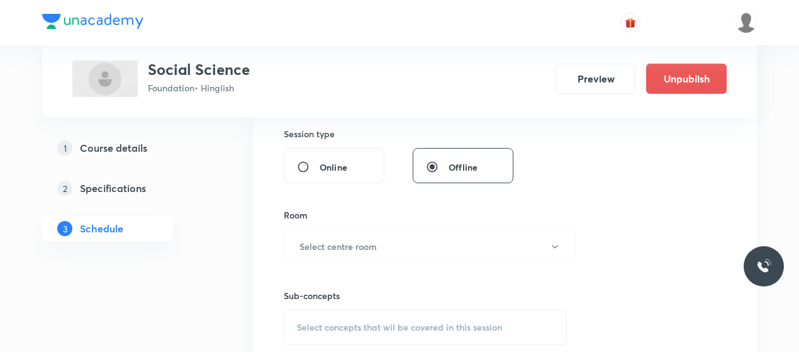
scroll to position [468, 0]
type input "45"
click at [351, 235] on button "Select centre room" at bounding box center [430, 245] width 292 height 35
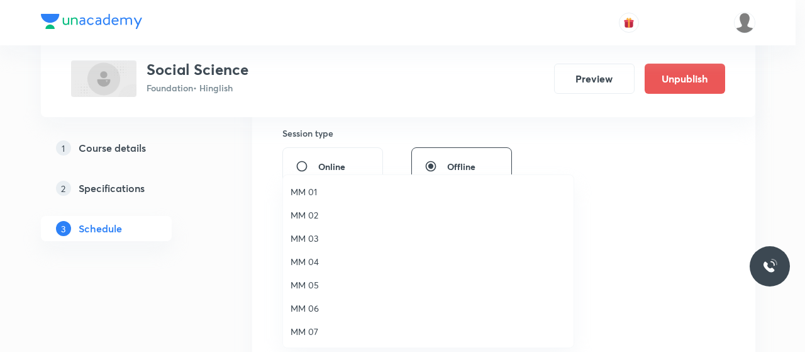
click at [305, 206] on li "MM 02" at bounding box center [428, 214] width 291 height 23
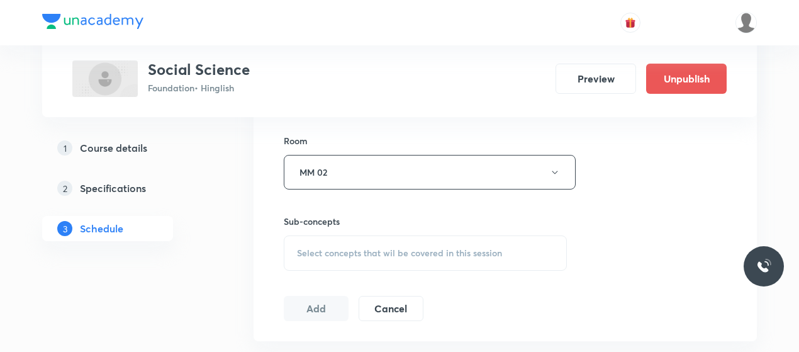
scroll to position [547, 0]
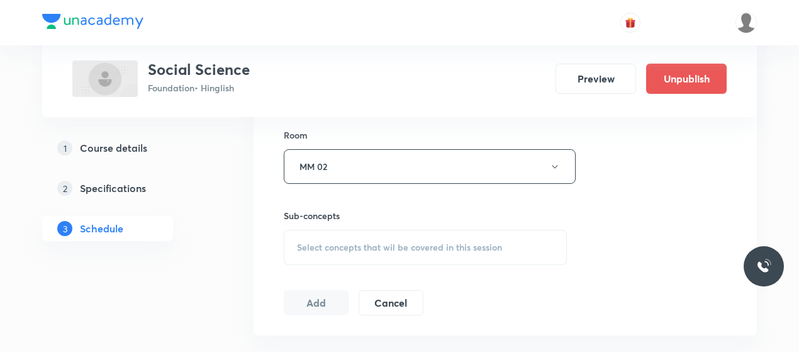
click at [381, 244] on span "Select concepts that wil be covered in this session" at bounding box center [399, 247] width 205 height 10
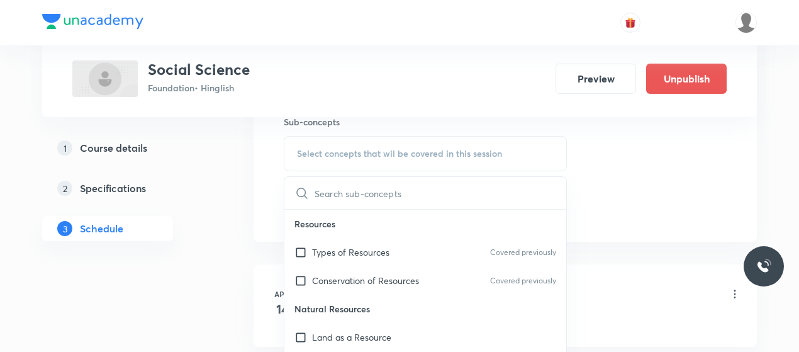
scroll to position [646, 0]
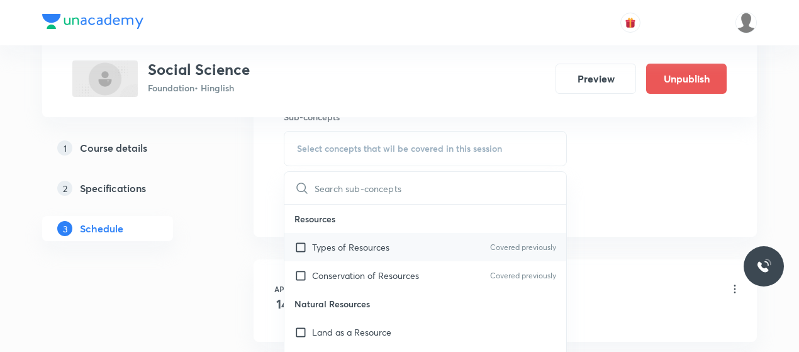
click at [347, 251] on p "Types of Resources" at bounding box center [350, 246] width 77 height 13
checkbox input "true"
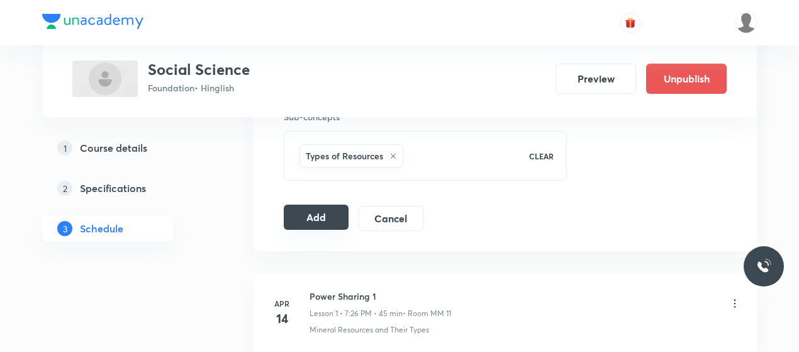
click at [300, 217] on button "Add" at bounding box center [316, 217] width 65 height 25
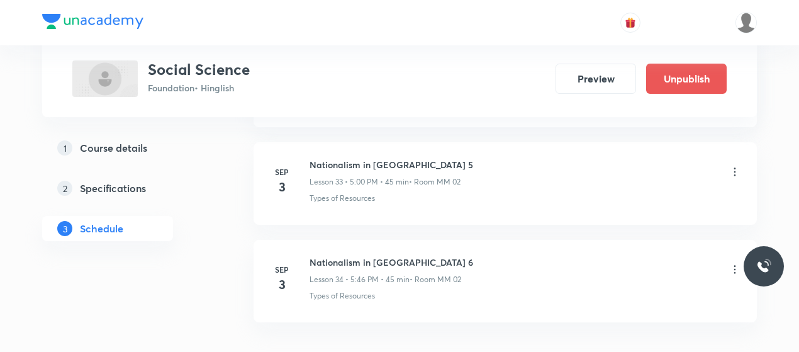
scroll to position [3380, 0]
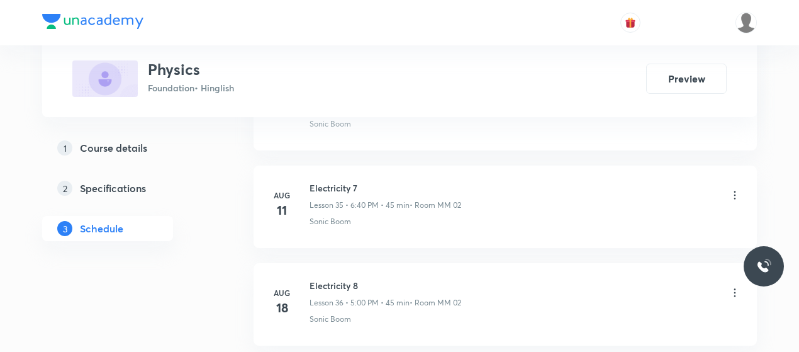
scroll to position [4345, 0]
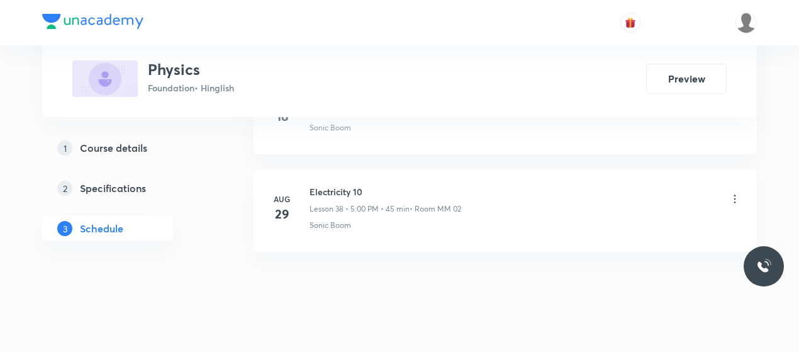
click at [322, 185] on h6 "Electricity 10" at bounding box center [386, 191] width 152 height 13
copy h6 "Electricity 10"
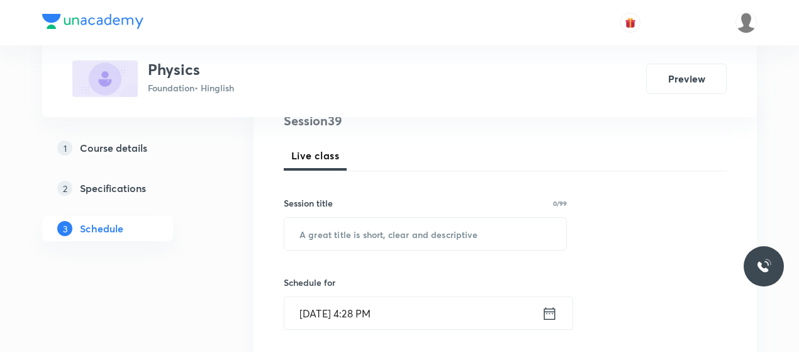
scroll to position [165, 0]
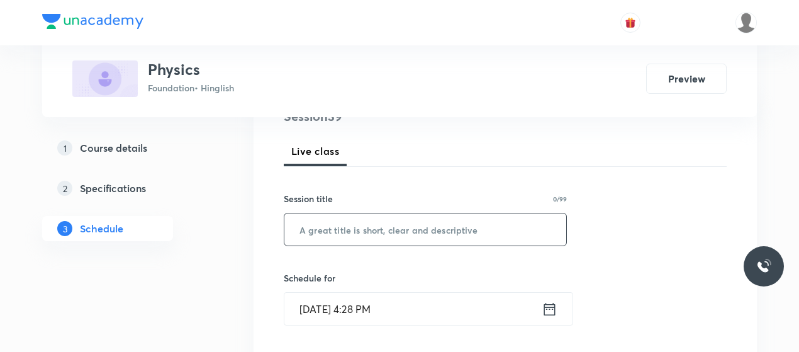
click at [335, 220] on input "text" at bounding box center [425, 229] width 282 height 32
paste input "Electricity 10"
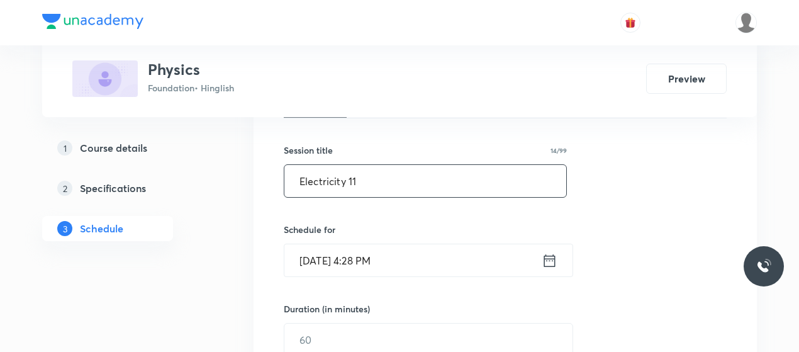
type input "Electricity 11"
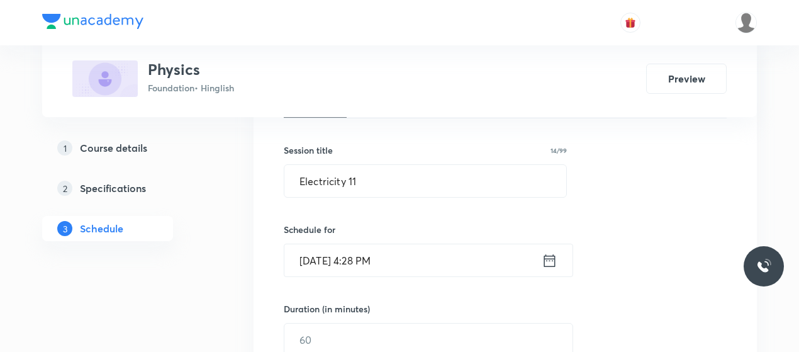
click at [359, 255] on input "[DATE] 4:28 PM" at bounding box center [412, 260] width 257 height 32
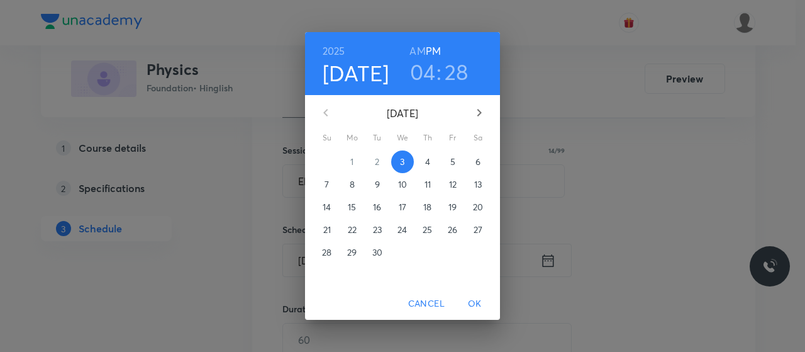
click at [427, 63] on h3 "04" at bounding box center [423, 72] width 26 height 26
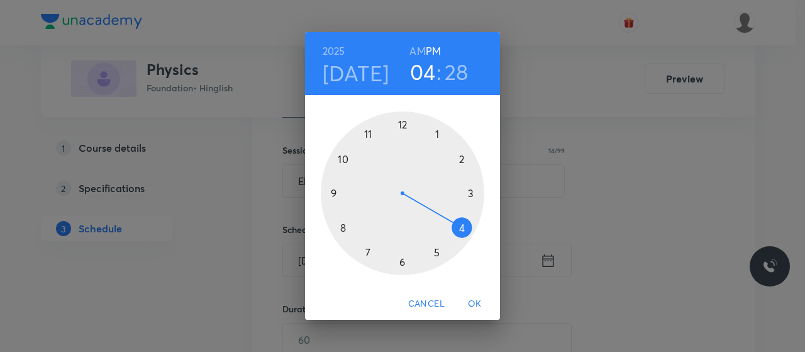
click at [401, 261] on div at bounding box center [403, 193] width 164 height 164
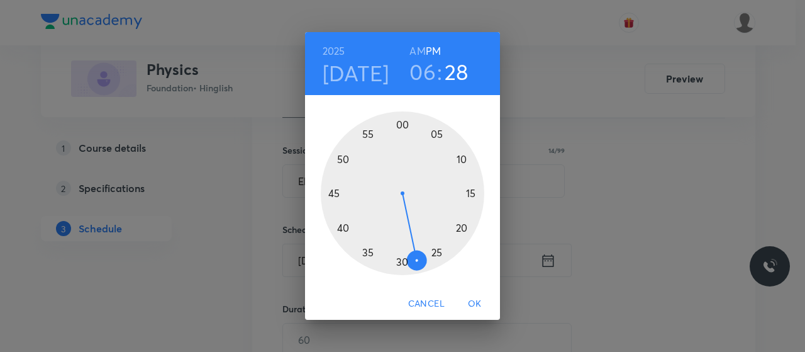
click at [341, 226] on div at bounding box center [403, 193] width 164 height 164
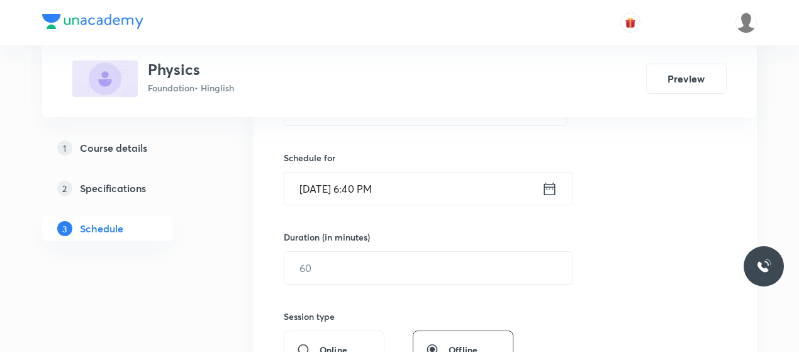
scroll to position [294, 0]
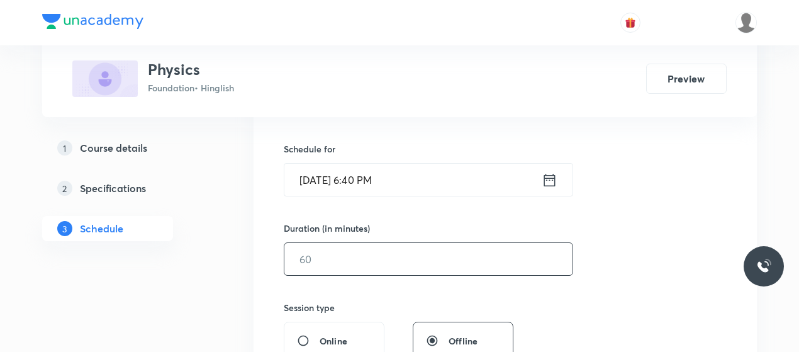
click at [359, 250] on input "text" at bounding box center [428, 259] width 288 height 32
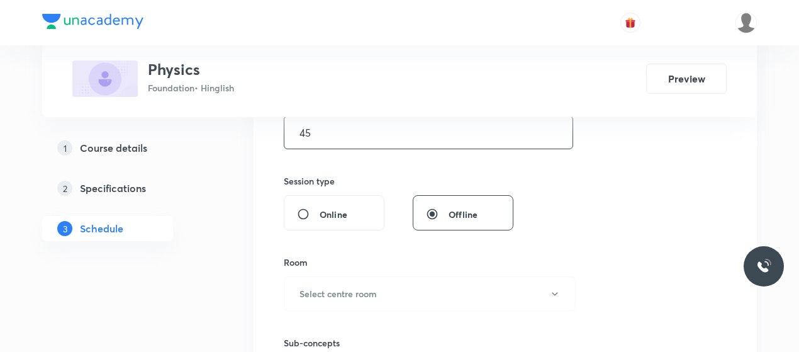
type input "45"
drag, startPoint x: 359, startPoint y: 250, endPoint x: 364, endPoint y: 259, distance: 10.5
click at [364, 259] on div "Session 39 Live class Session title 14/99 Electricity 11 ​ Schedule for [DATE] …" at bounding box center [505, 147] width 443 height 591
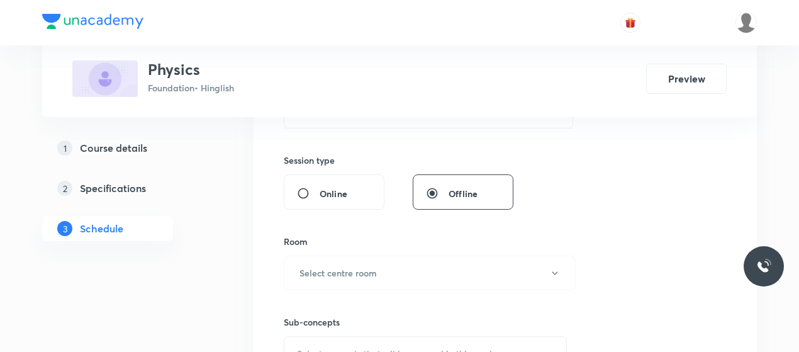
click at [364, 259] on button "Select centre room" at bounding box center [430, 272] width 292 height 35
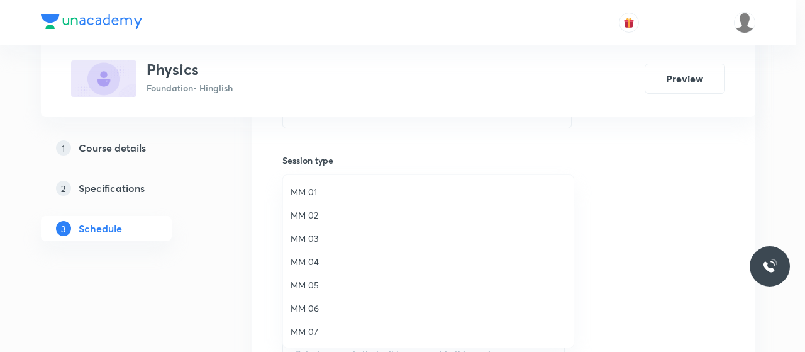
click at [307, 211] on span "MM 02" at bounding box center [429, 214] width 276 height 13
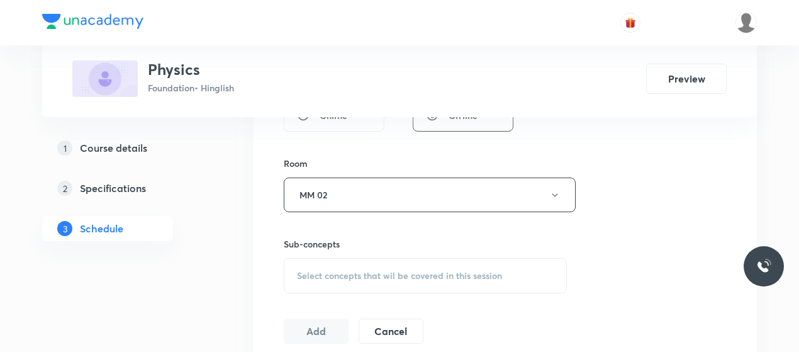
click at [406, 274] on span "Select concepts that wil be covered in this session" at bounding box center [399, 276] width 205 height 10
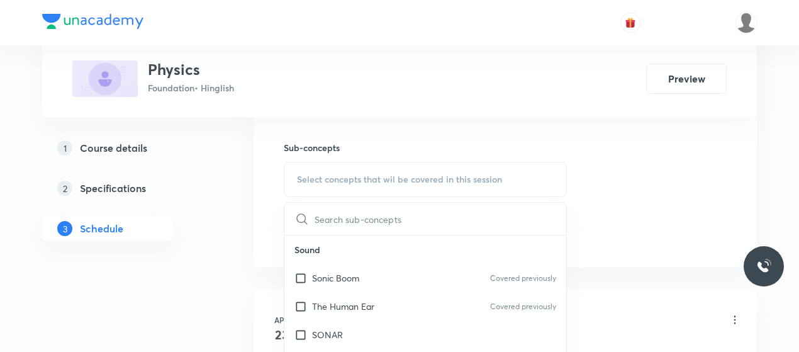
scroll to position [616, 0]
click at [347, 267] on div "Sonic Boom Covered previously" at bounding box center [425, 277] width 282 height 28
checkbox input "true"
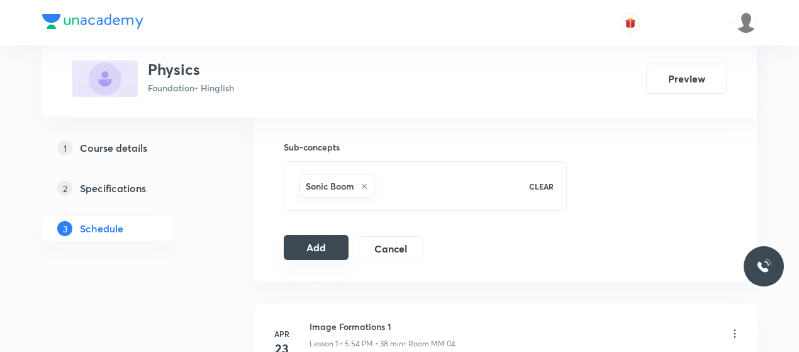
click at [298, 242] on button "Add" at bounding box center [316, 247] width 65 height 25
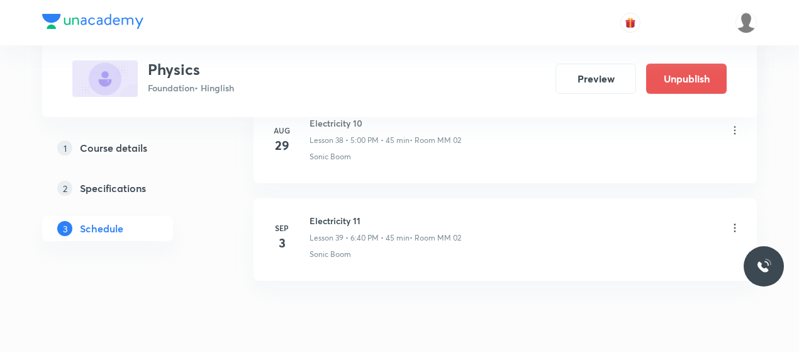
scroll to position [3866, 0]
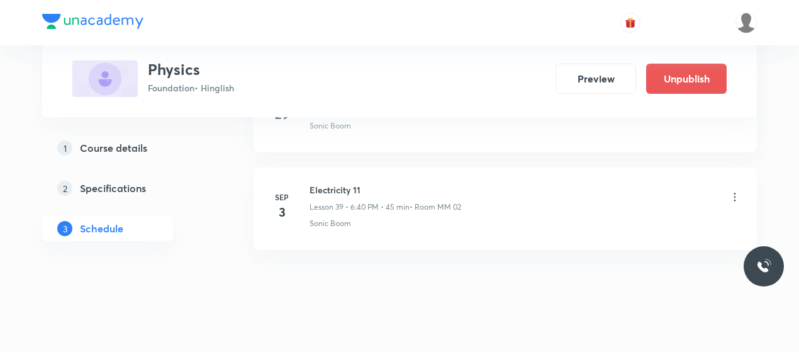
click at [333, 183] on h6 "Electricity 11" at bounding box center [386, 189] width 152 height 13
copy h6 "Electricity 11"
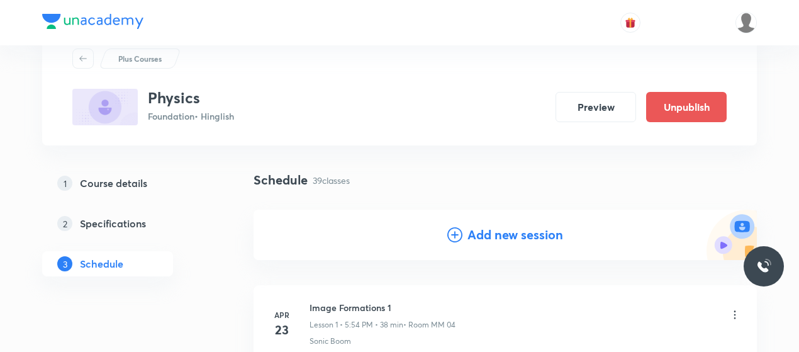
scroll to position [43, 0]
click at [457, 240] on icon at bounding box center [454, 234] width 15 height 15
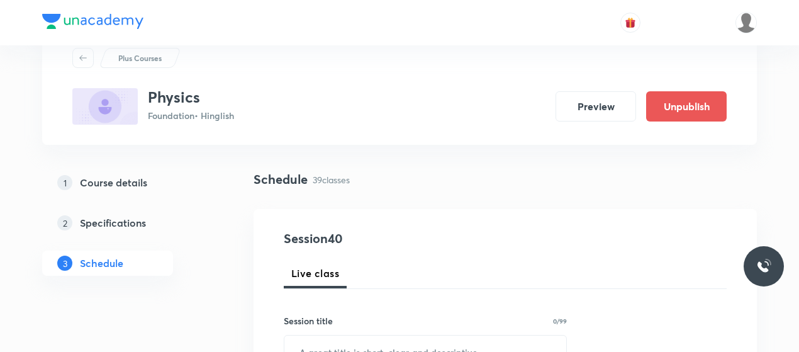
scroll to position [147, 0]
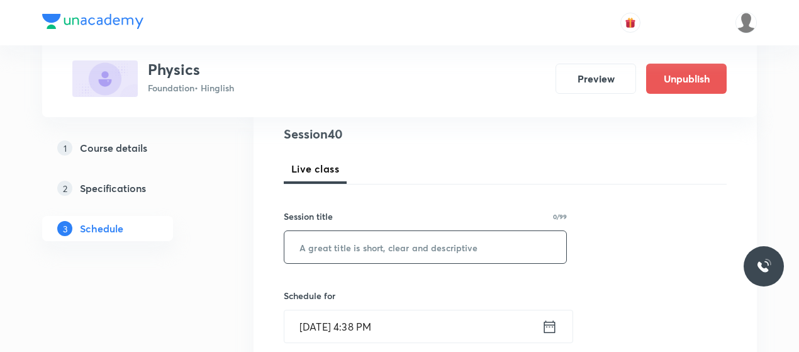
click at [389, 245] on input "text" at bounding box center [425, 247] width 282 height 32
paste input "Electricity 11"
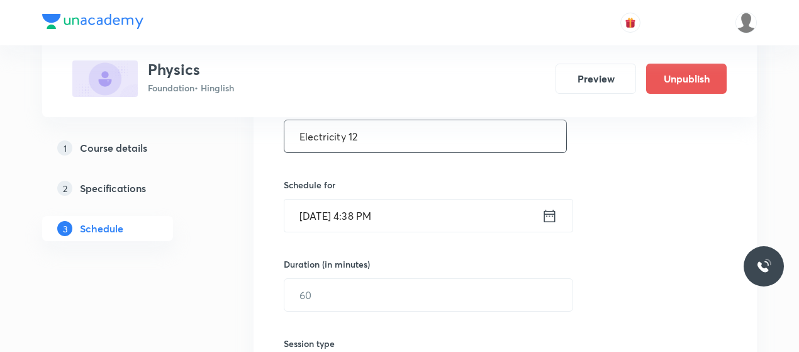
type input "Electricity 12"
click at [349, 215] on input "[DATE] 4:38 PM" at bounding box center [412, 215] width 257 height 32
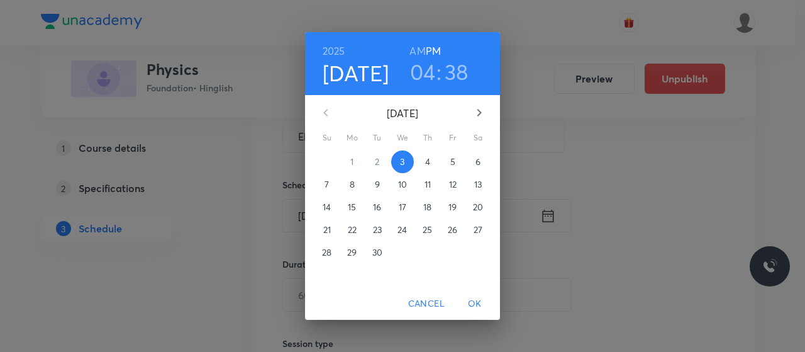
click at [432, 70] on h3 "04" at bounding box center [423, 72] width 26 height 26
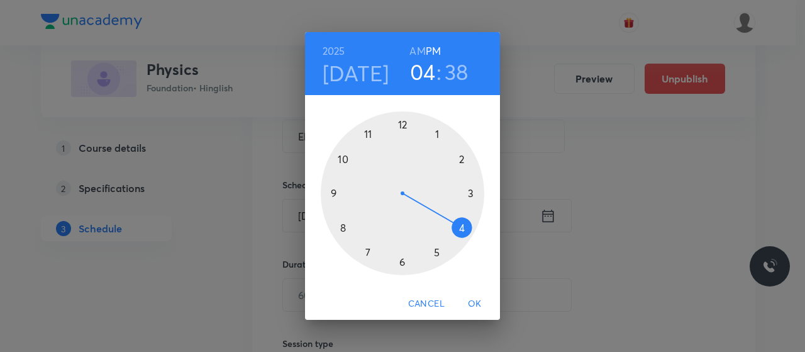
click at [369, 250] on div at bounding box center [403, 193] width 164 height 164
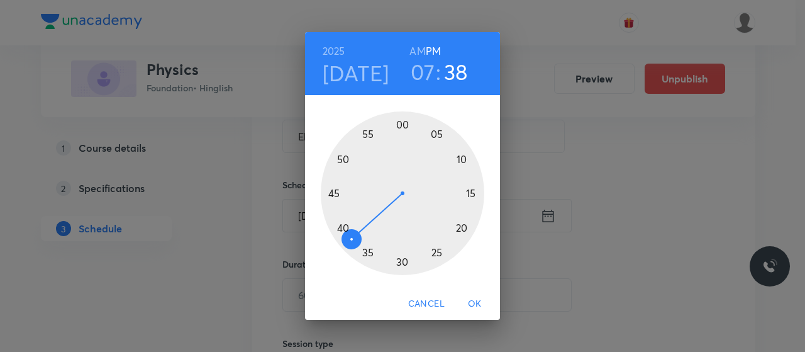
click at [432, 254] on div at bounding box center [403, 193] width 164 height 164
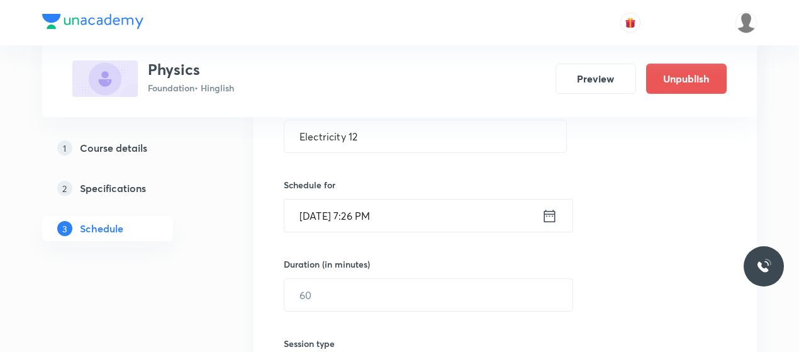
scroll to position [271, 0]
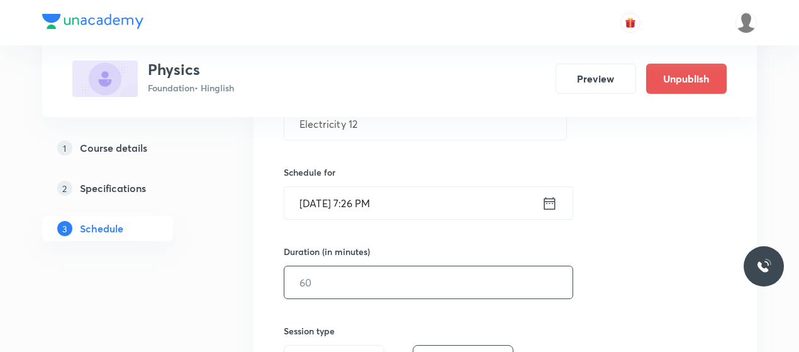
click at [371, 269] on input "text" at bounding box center [428, 282] width 288 height 32
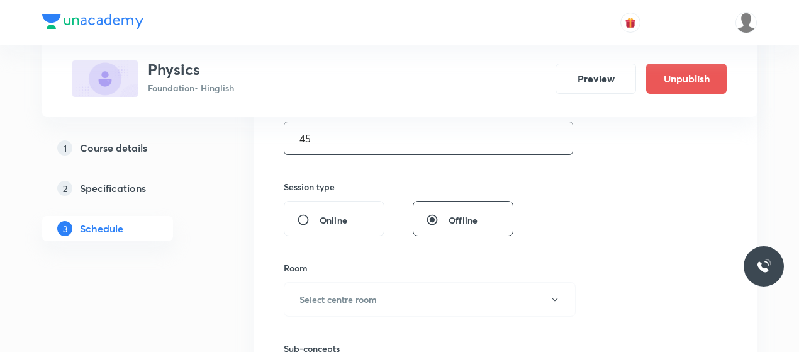
scroll to position [415, 0]
type input "45"
click at [369, 292] on h6 "Select centre room" at bounding box center [338, 298] width 77 height 13
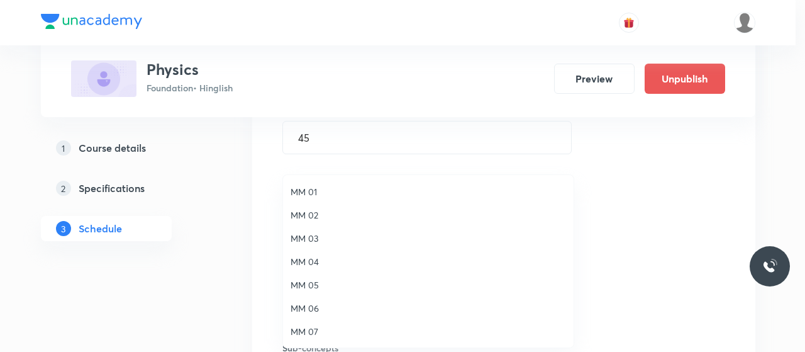
click at [314, 215] on span "MM 02" at bounding box center [429, 214] width 276 height 13
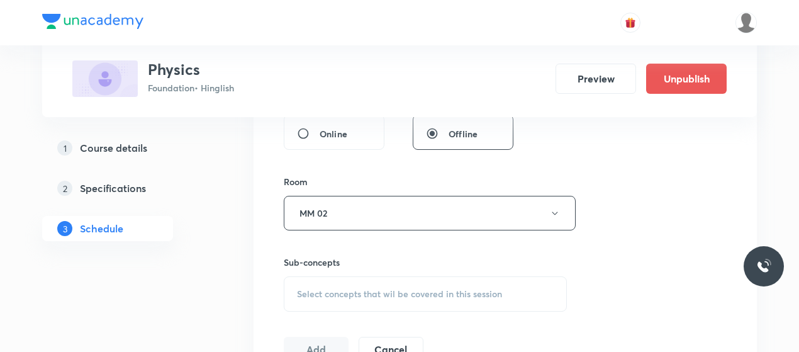
scroll to position [502, 0]
click at [371, 294] on span "Select concepts that wil be covered in this session" at bounding box center [399, 293] width 205 height 10
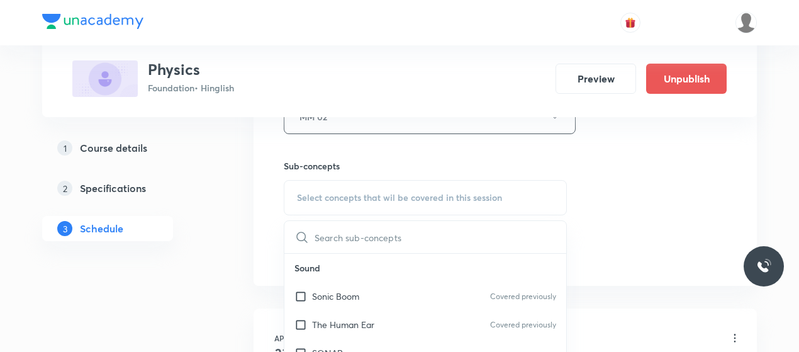
scroll to position [598, 0]
click at [336, 284] on div "Sonic Boom Covered previously" at bounding box center [425, 295] width 282 height 28
checkbox input "true"
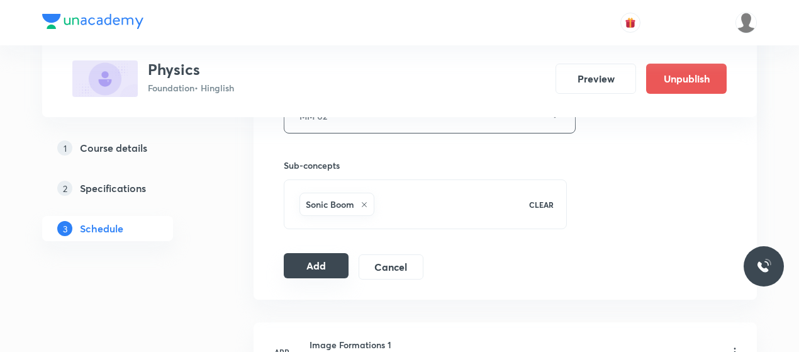
click at [301, 271] on button "Add" at bounding box center [316, 265] width 65 height 25
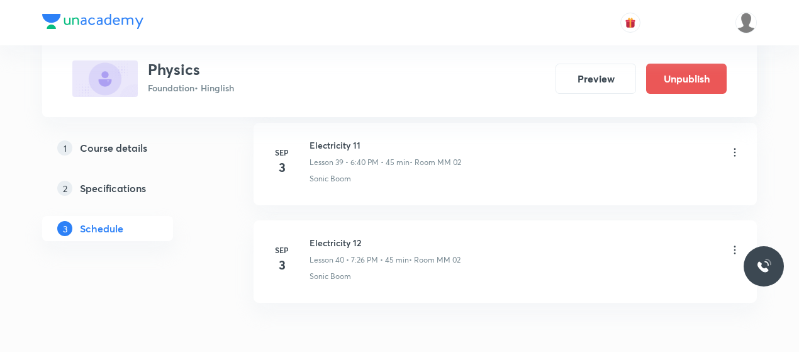
scroll to position [3909, 0]
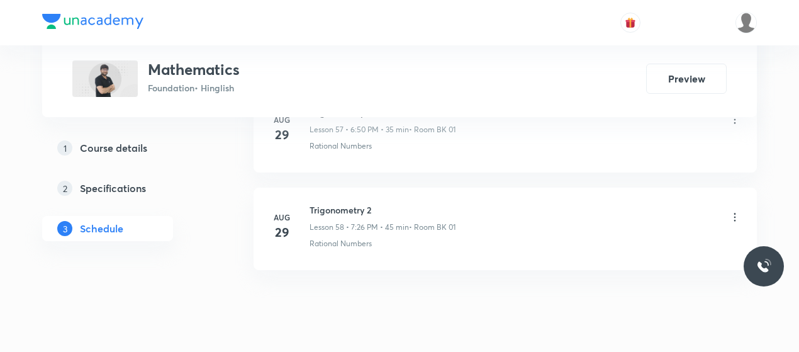
scroll to position [6287, 0]
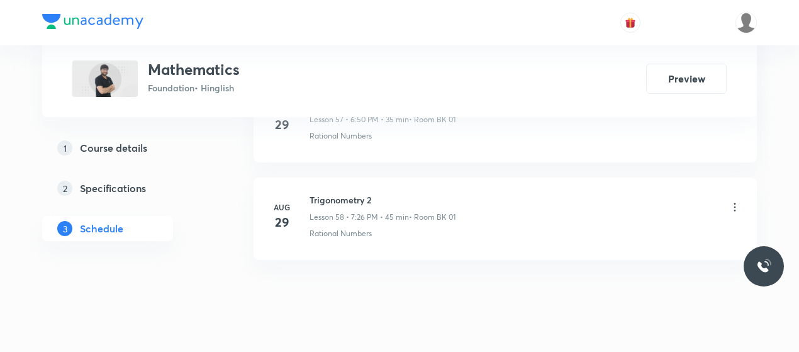
click at [345, 193] on h6 "Trigonometry 2" at bounding box center [383, 199] width 146 height 13
copy h6 "Trigonometry 2"
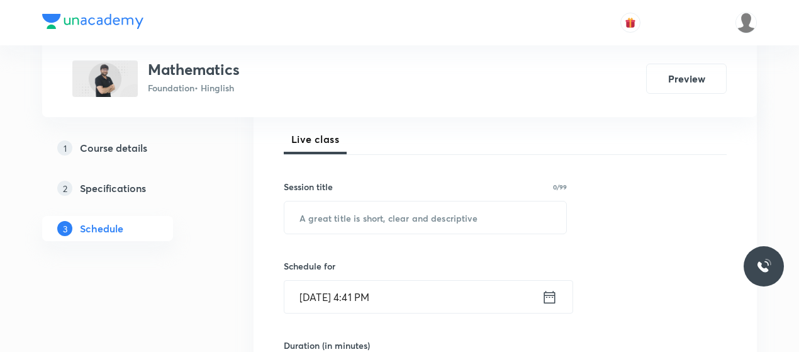
scroll to position [179, 0]
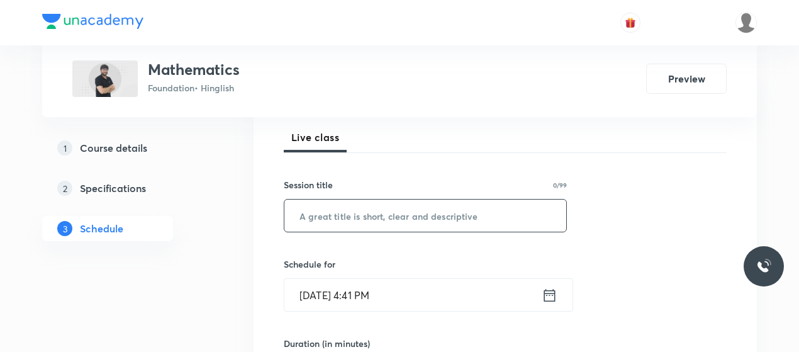
click at [348, 226] on input "text" at bounding box center [425, 215] width 282 height 32
paste input "Trigonometry 2"
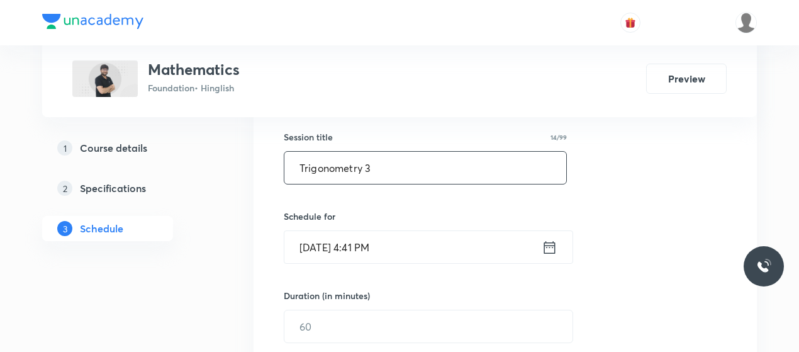
scroll to position [230, 0]
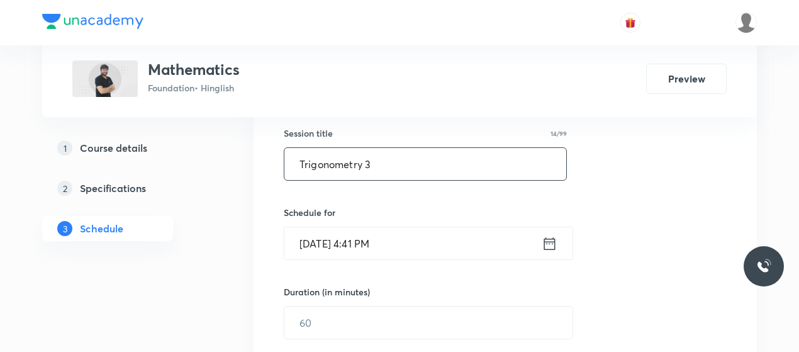
type input "Trigonometry 3"
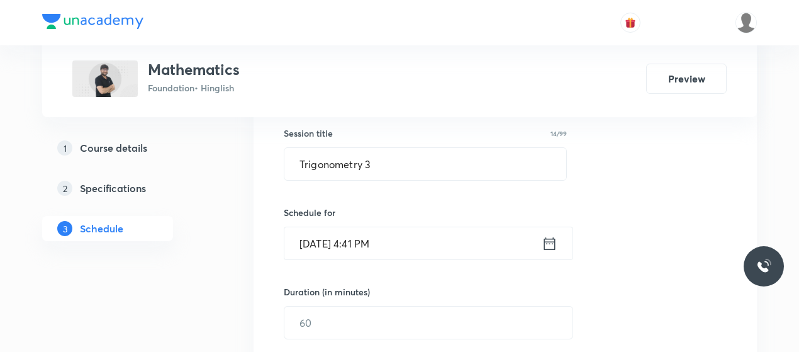
click at [362, 243] on input "Sep 3, 2025, 4:41 PM" at bounding box center [412, 243] width 257 height 32
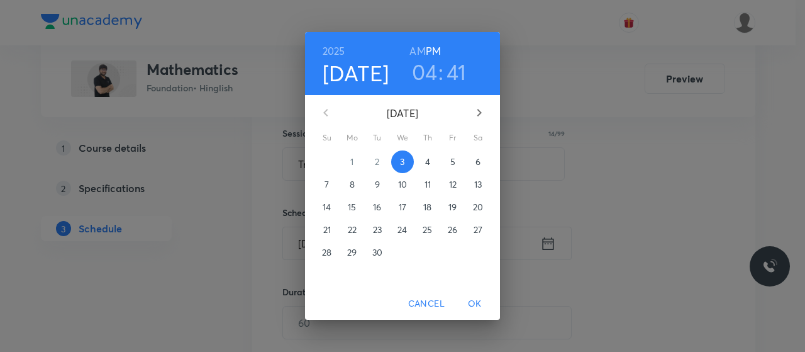
click at [430, 81] on h3 "04" at bounding box center [425, 72] width 26 height 26
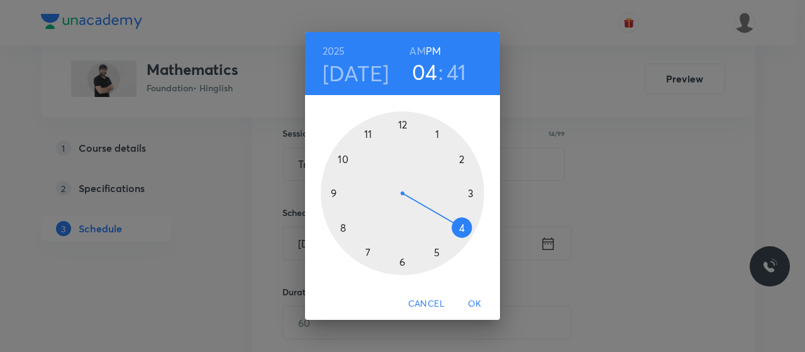
click at [434, 250] on div at bounding box center [403, 193] width 164 height 164
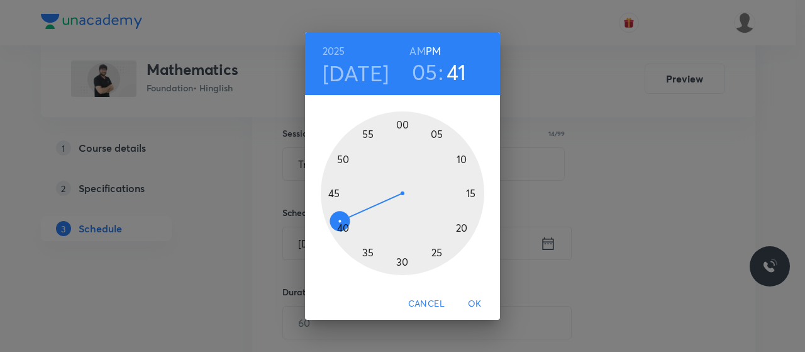
click at [401, 124] on div at bounding box center [403, 193] width 164 height 164
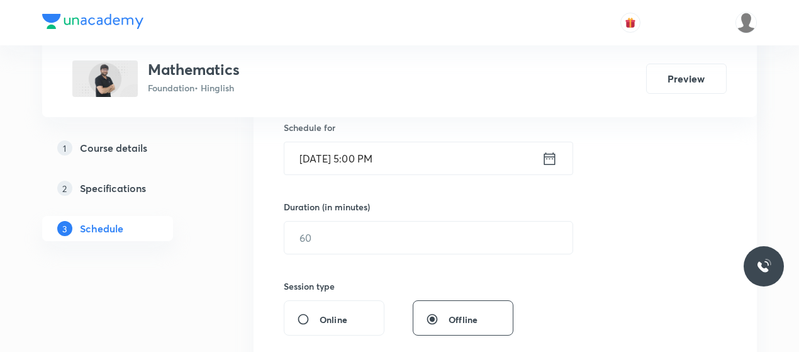
scroll to position [320, 0]
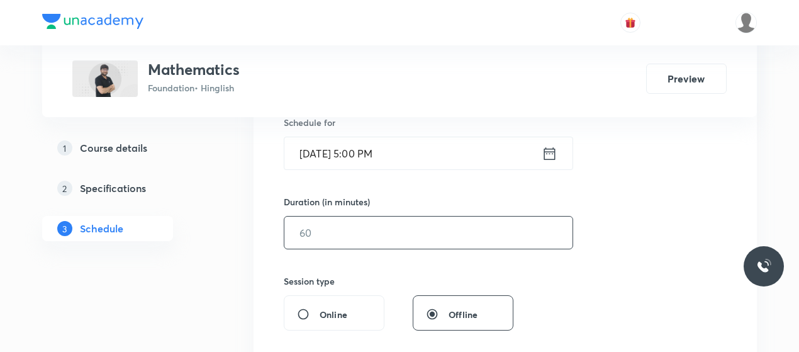
click at [378, 240] on input "text" at bounding box center [428, 232] width 288 height 32
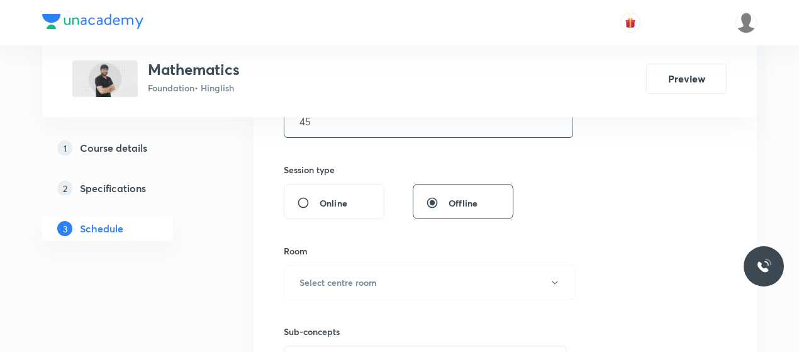
scroll to position [434, 0]
type input "45"
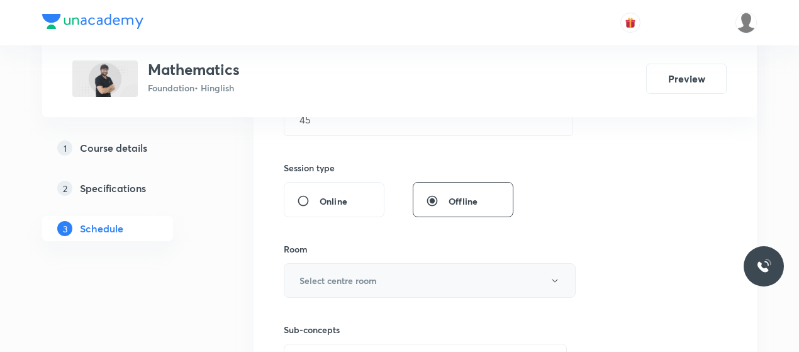
click at [381, 272] on button "Select centre room" at bounding box center [430, 280] width 292 height 35
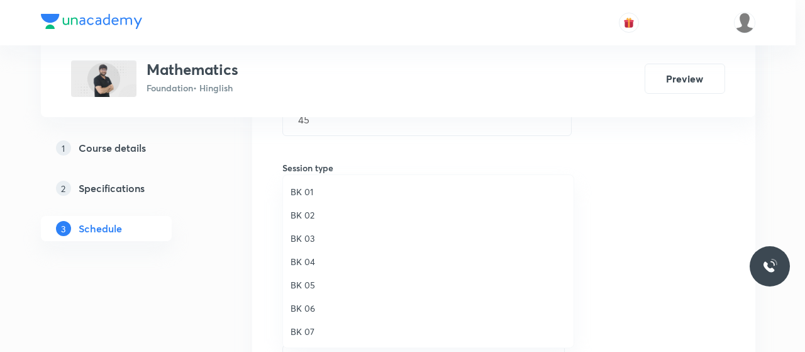
click at [305, 192] on span "BK 01" at bounding box center [429, 191] width 276 height 13
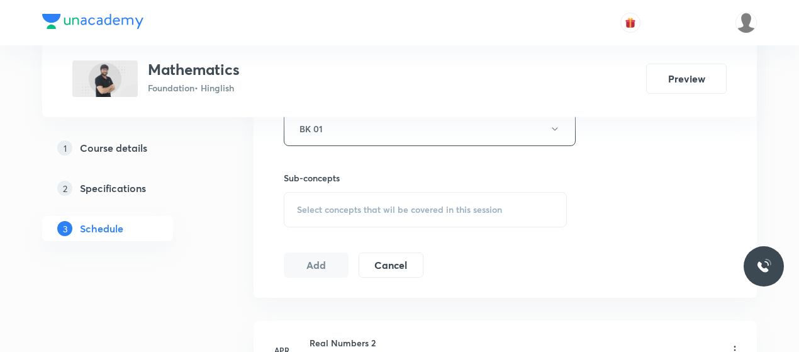
scroll to position [586, 0]
click at [374, 223] on div "Select concepts that wil be covered in this session" at bounding box center [425, 208] width 283 height 35
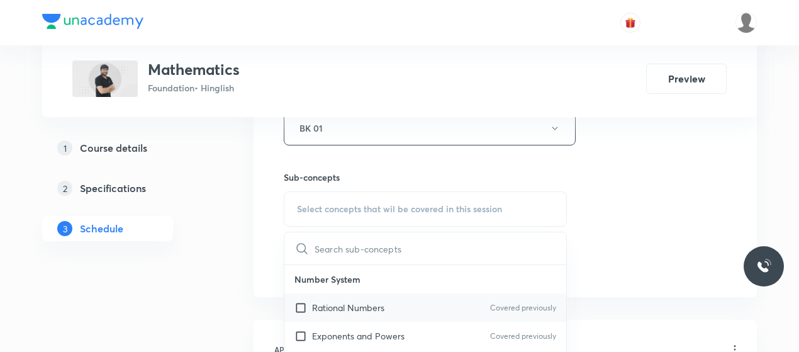
click at [344, 295] on div "Rational Numbers Covered previously" at bounding box center [425, 307] width 282 height 28
checkbox input "true"
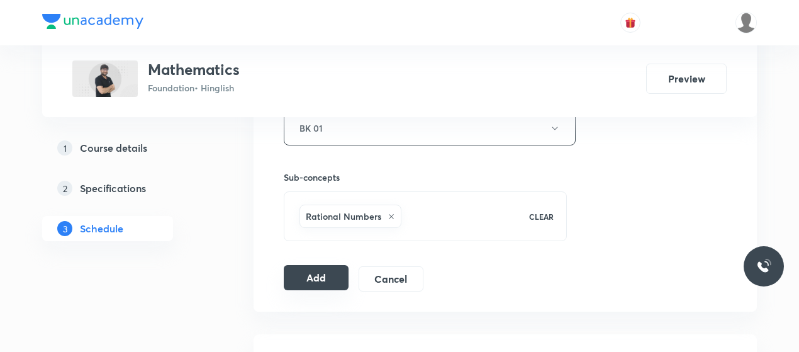
click at [316, 277] on button "Add" at bounding box center [316, 277] width 65 height 25
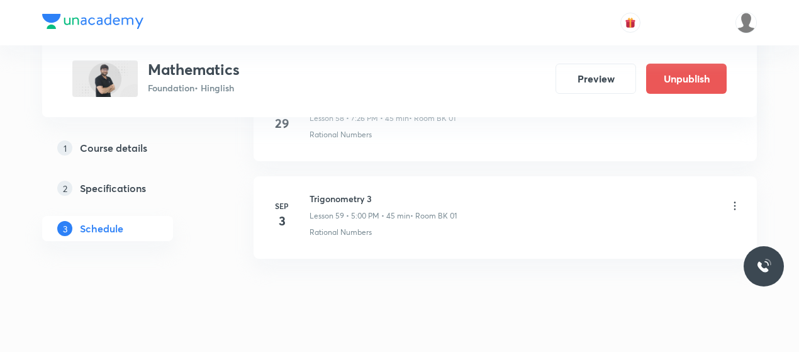
scroll to position [5752, 0]
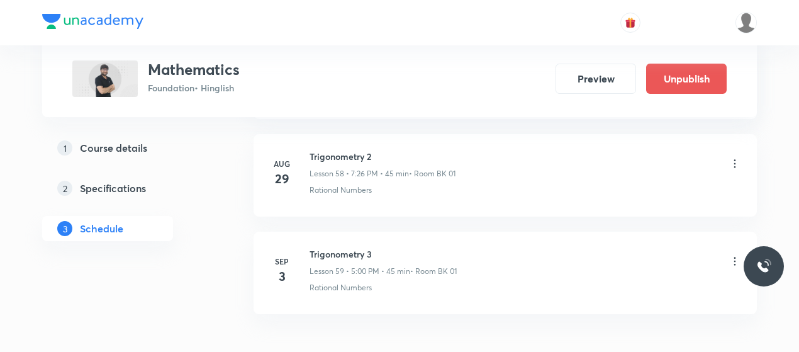
click at [335, 232] on li "Sep 3 Trigonometry 3 Lesson 59 • 5:00 PM • 45 min • Room BK 01 Rational Numbers" at bounding box center [505, 273] width 503 height 82
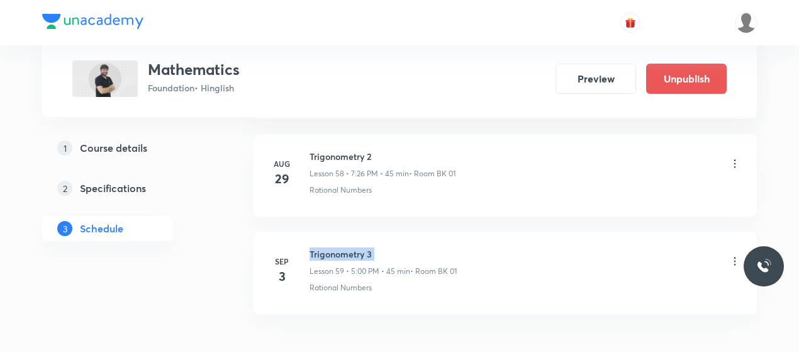
copy h6 "Trigonometry 3"
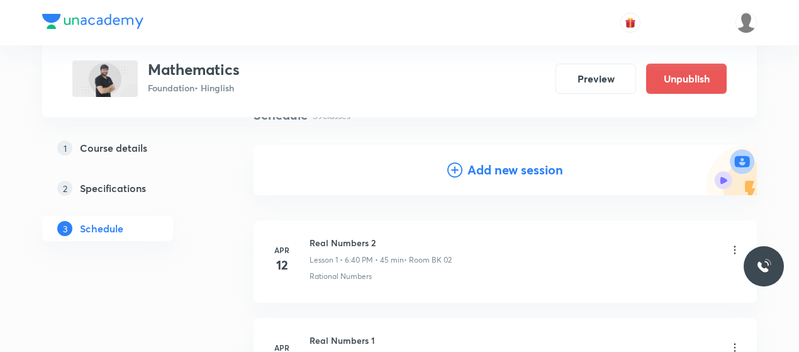
scroll to position [108, 0]
click at [453, 158] on div "Add new session" at bounding box center [505, 168] width 503 height 50
click at [455, 171] on icon at bounding box center [454, 168] width 15 height 15
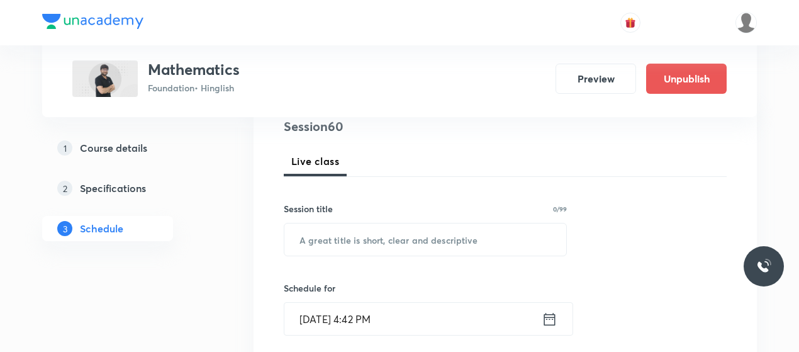
scroll to position [155, 0]
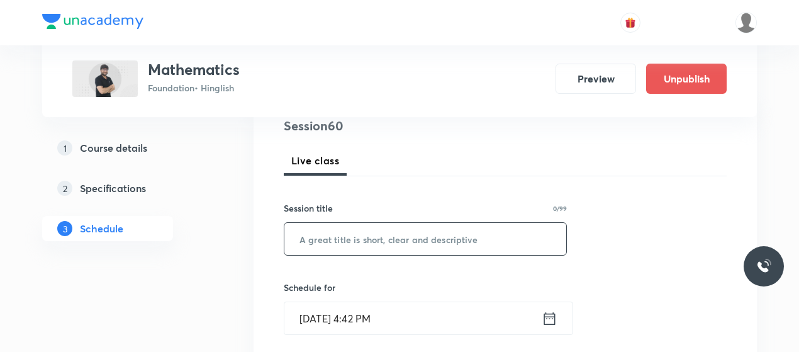
click at [370, 235] on input "text" at bounding box center [425, 239] width 282 height 32
paste input "Trigonometry 3"
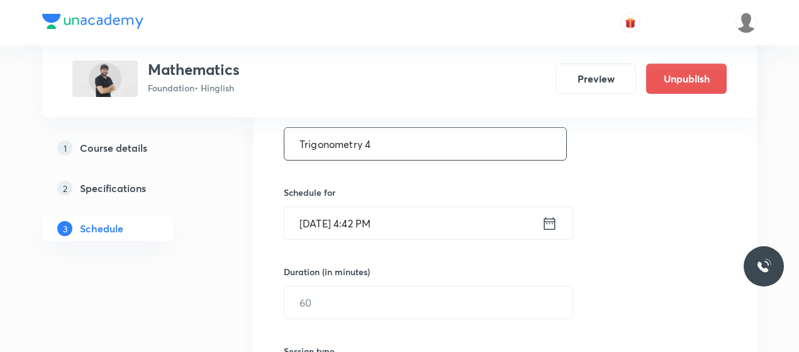
scroll to position [251, 0]
type input "Trigonometry 4"
click at [362, 221] on input "Sep 3, 2025, 4:42 PM" at bounding box center [412, 222] width 257 height 32
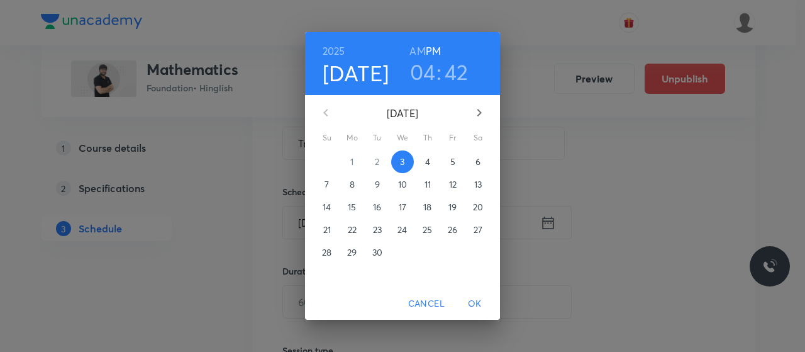
click at [428, 76] on h3 "04" at bounding box center [423, 72] width 26 height 26
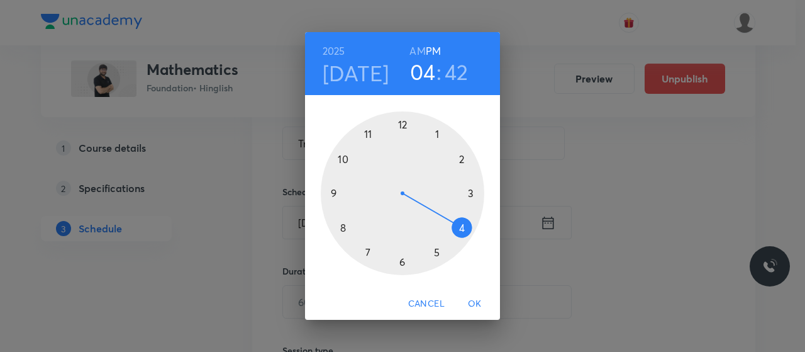
click at [438, 250] on div at bounding box center [403, 193] width 164 height 164
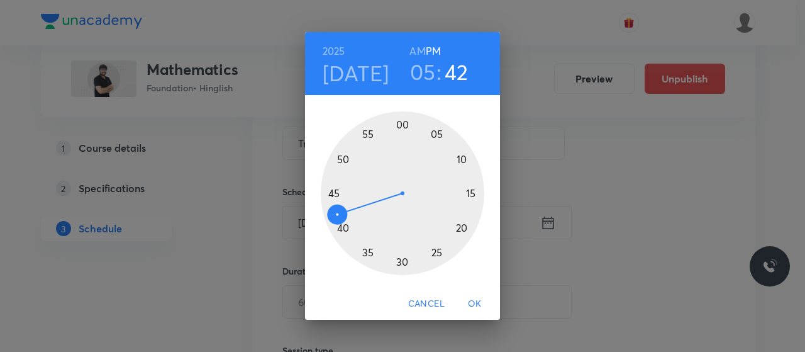
click at [334, 187] on div at bounding box center [403, 193] width 164 height 164
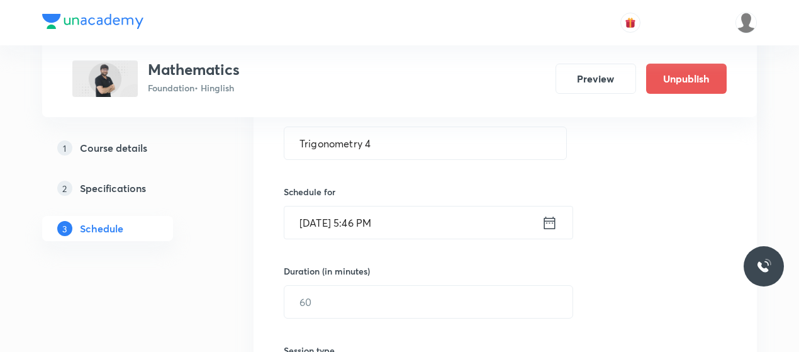
scroll to position [300, 0]
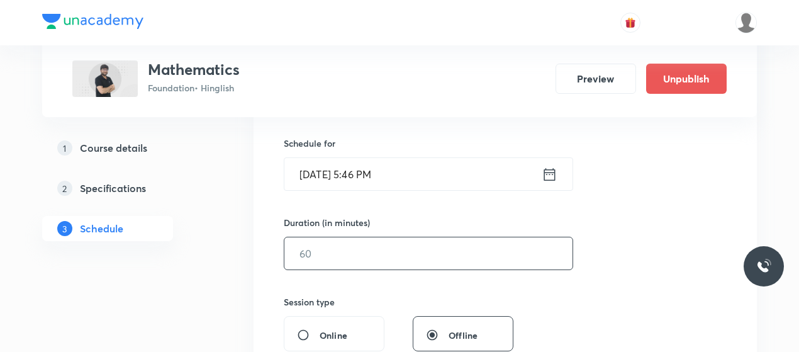
click at [360, 247] on input "text" at bounding box center [428, 253] width 288 height 32
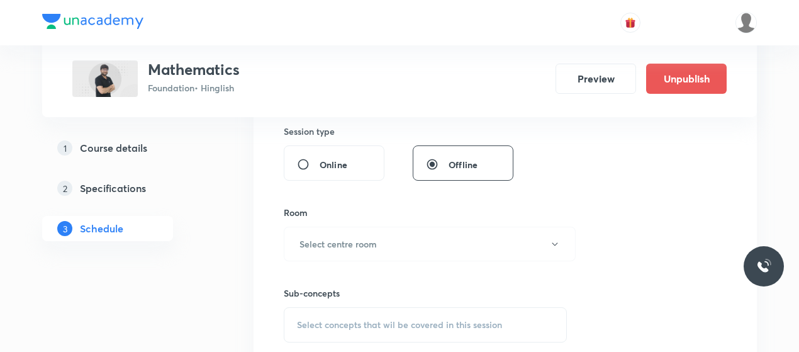
scroll to position [476, 0]
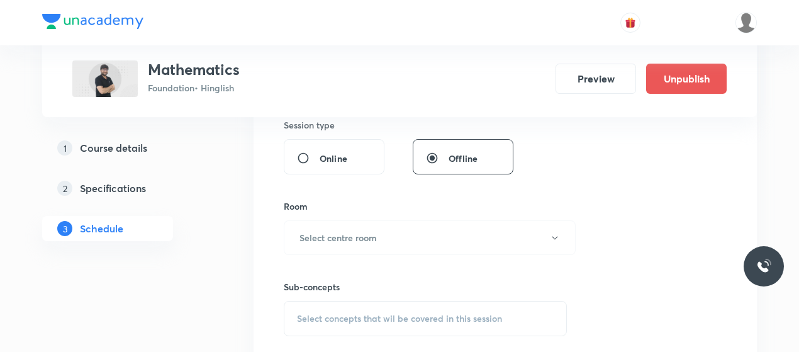
type input "45"
click at [360, 247] on button "Select centre room" at bounding box center [430, 237] width 292 height 35
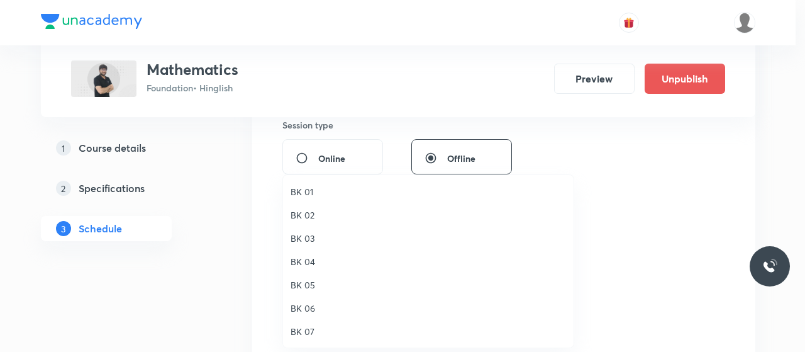
click at [300, 196] on span "BK 01" at bounding box center [429, 191] width 276 height 13
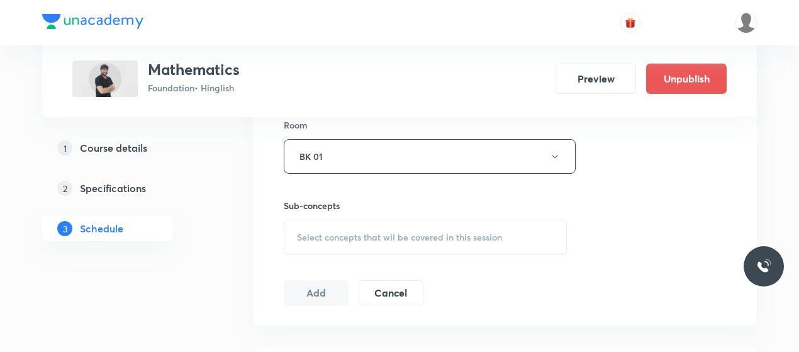
scroll to position [558, 0]
click at [368, 253] on div "Session 60 Live class Session title 14/99 Trigonometry 4 ​ Schedule for Sep 3, …" at bounding box center [505, 9] width 443 height 591
click at [366, 241] on div "Select concepts that wil be covered in this session" at bounding box center [425, 236] width 283 height 35
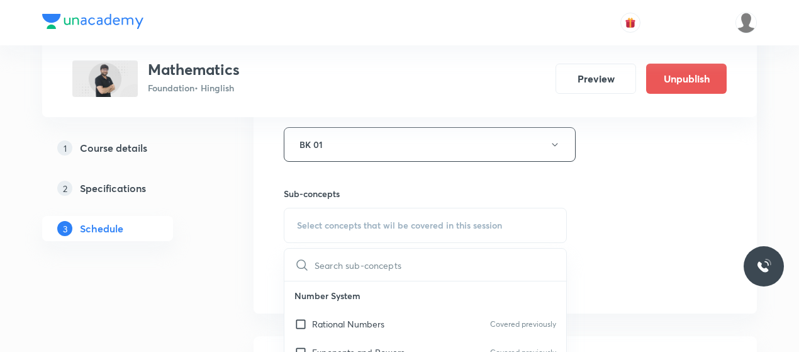
scroll to position [642, 0]
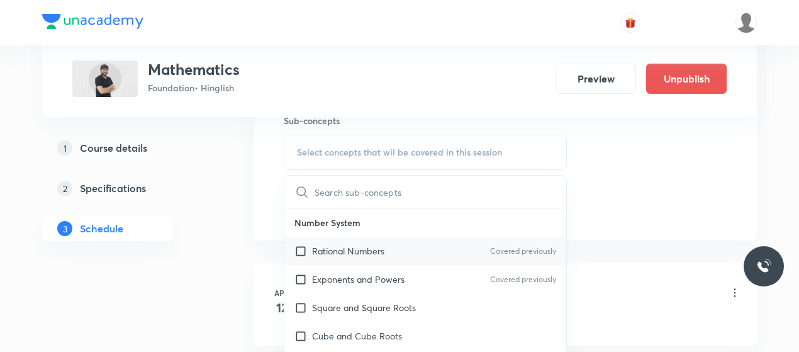
click at [350, 249] on p "Rational Numbers" at bounding box center [348, 250] width 72 height 13
checkbox input "true"
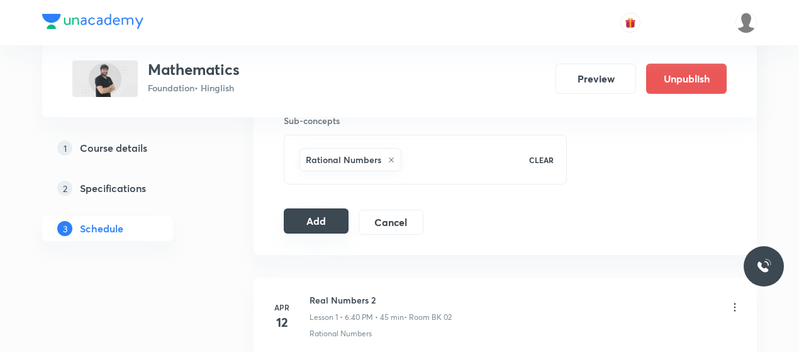
click at [301, 214] on button "Add" at bounding box center [316, 220] width 65 height 25
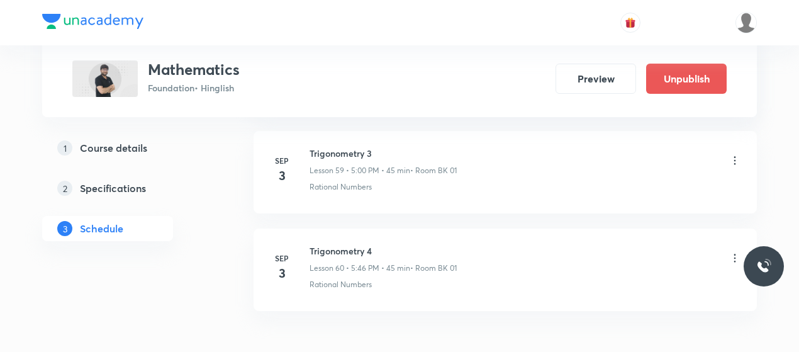
scroll to position [5849, 0]
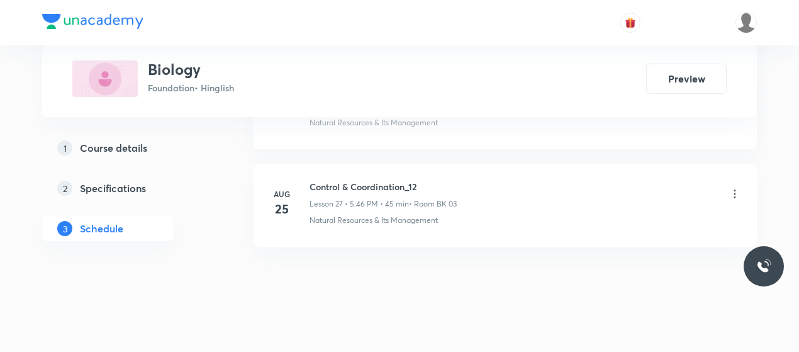
click at [354, 180] on h6 "Control & Coordination_12" at bounding box center [383, 186] width 147 height 13
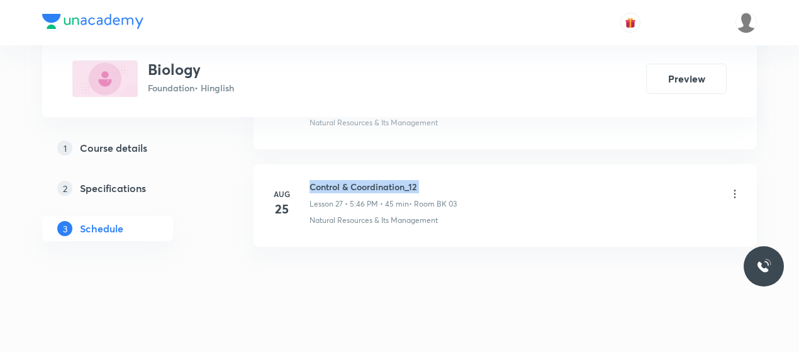
copy h6 "Control & Coordination_12"
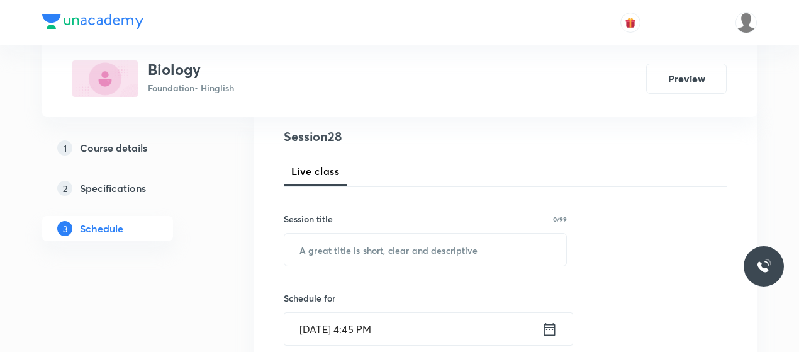
scroll to position [146, 0]
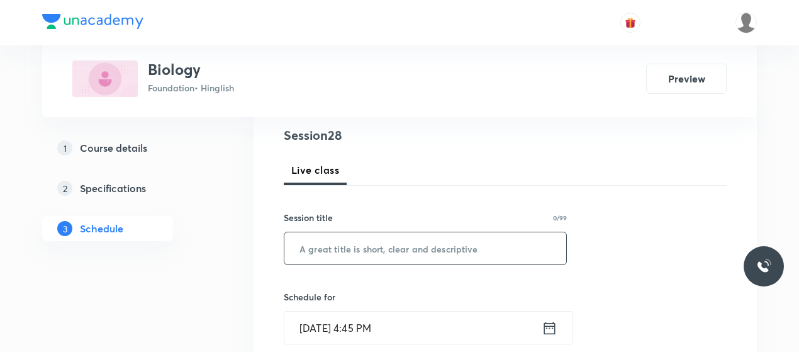
click at [364, 249] on input "text" at bounding box center [425, 248] width 282 height 32
paste input "Control & Coordination_12"
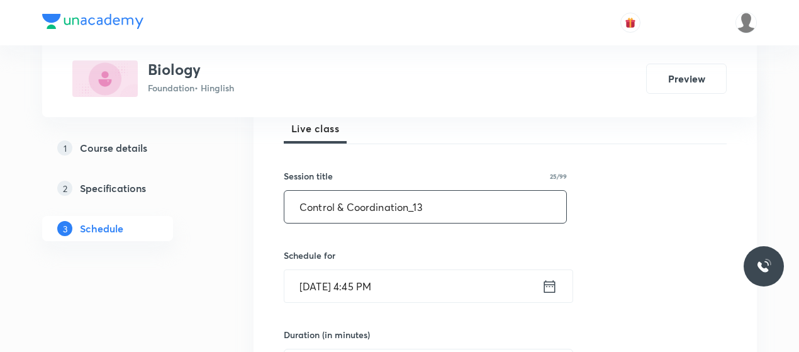
scroll to position [189, 0]
type input "Control & Coordination_13"
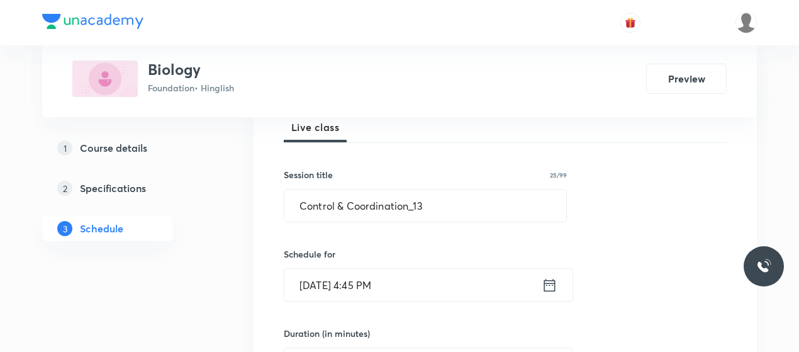
click at [361, 284] on input "[DATE] 4:45 PM" at bounding box center [412, 285] width 257 height 32
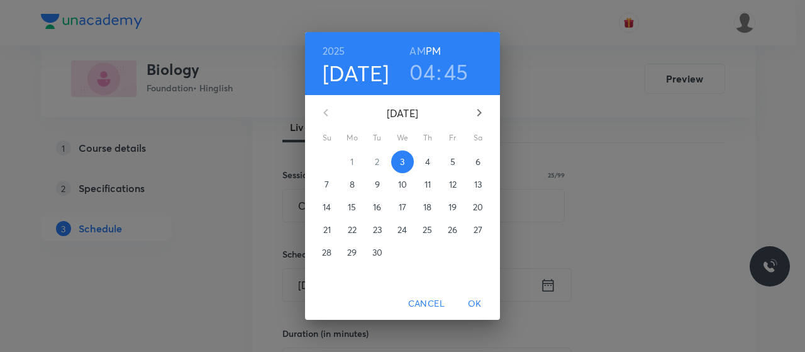
click at [421, 70] on h3 "04" at bounding box center [423, 72] width 26 height 26
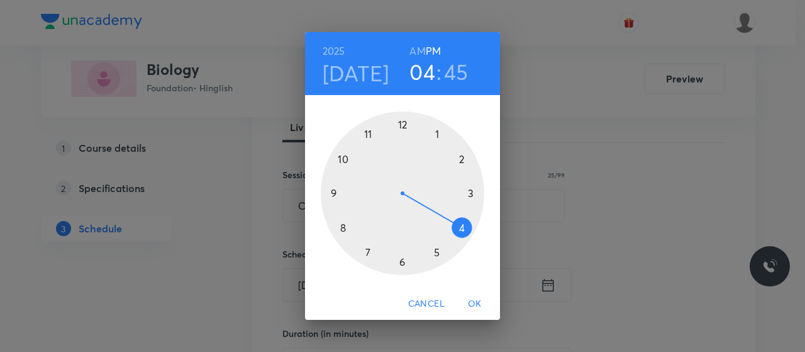
click at [401, 260] on div at bounding box center [403, 193] width 164 height 164
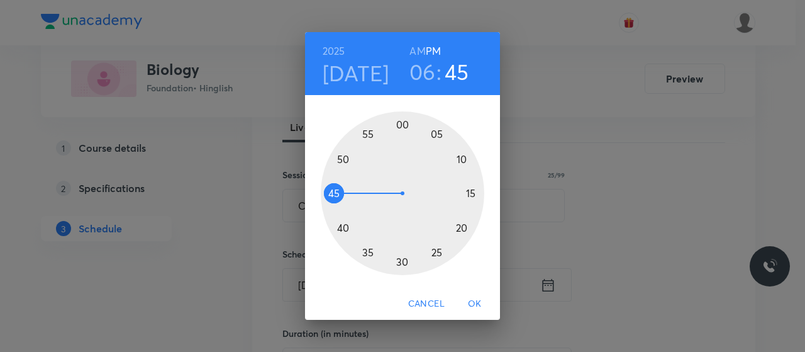
click at [344, 227] on div at bounding box center [403, 193] width 164 height 164
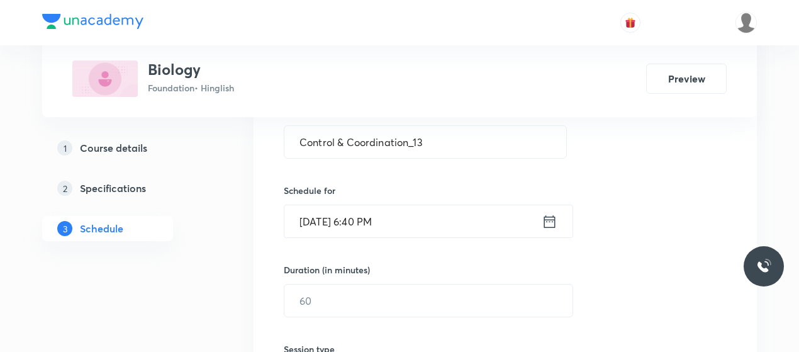
scroll to position [257, 0]
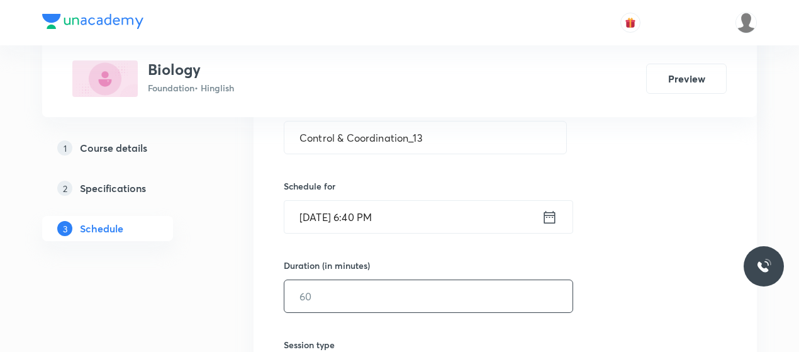
click at [383, 298] on input "text" at bounding box center [428, 296] width 288 height 32
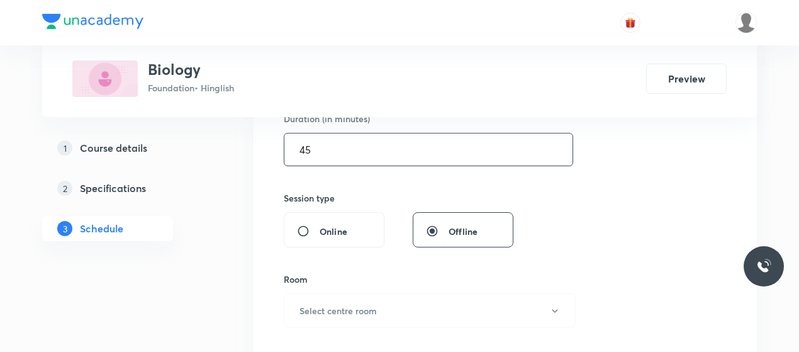
scroll to position [404, 0]
type input "45"
click at [379, 318] on button "Select centre room" at bounding box center [430, 310] width 292 height 35
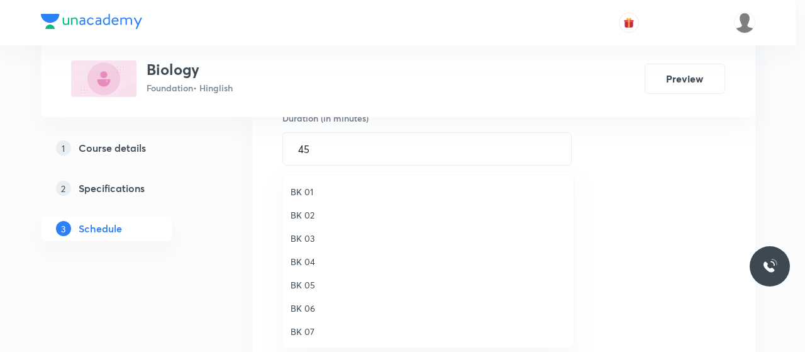
click at [301, 192] on span "BK 01" at bounding box center [429, 191] width 276 height 13
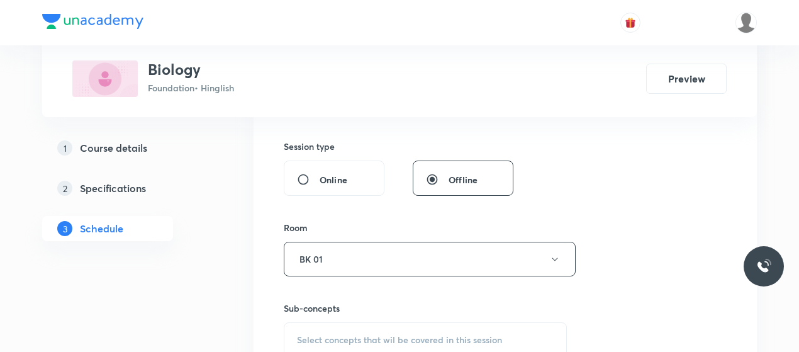
scroll to position [534, 0]
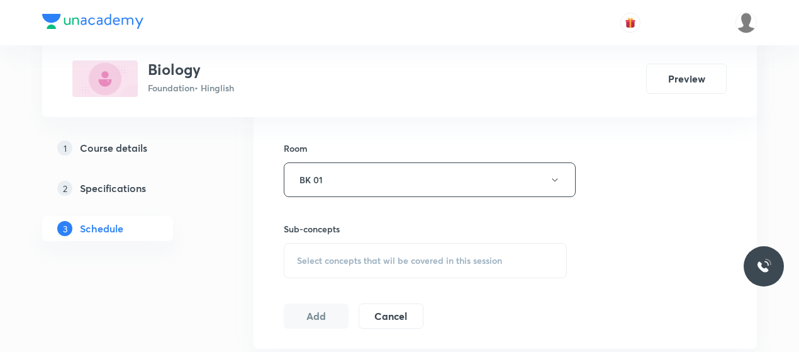
click at [364, 255] on span "Select concepts that wil be covered in this session" at bounding box center [399, 260] width 205 height 10
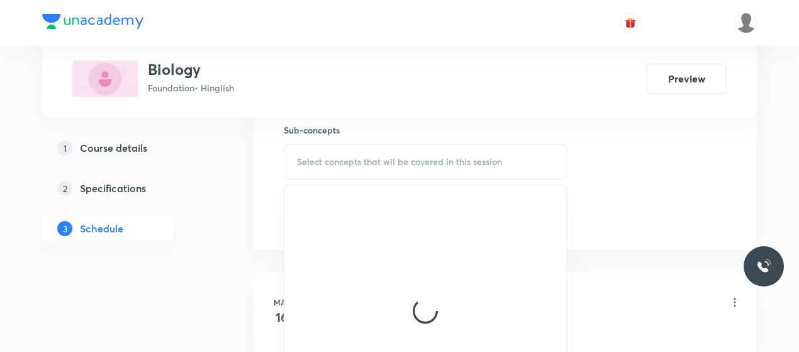
scroll to position [634, 0]
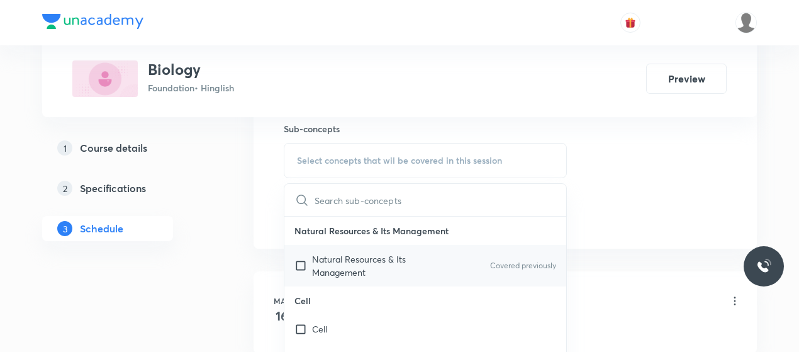
click at [371, 258] on p "Natural Resources & Its Management" at bounding box center [375, 265] width 127 height 26
checkbox input "true"
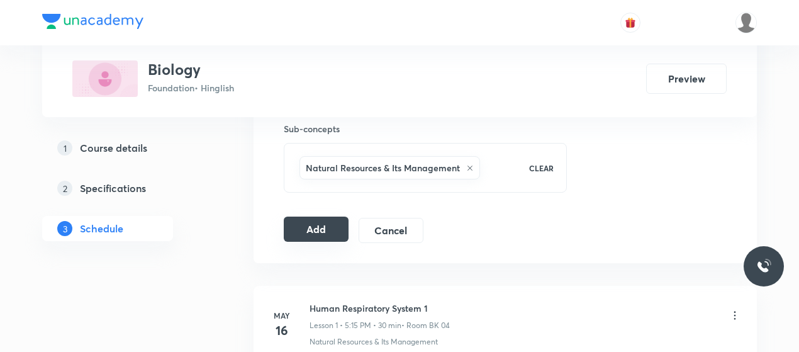
click at [322, 221] on button "Add" at bounding box center [316, 228] width 65 height 25
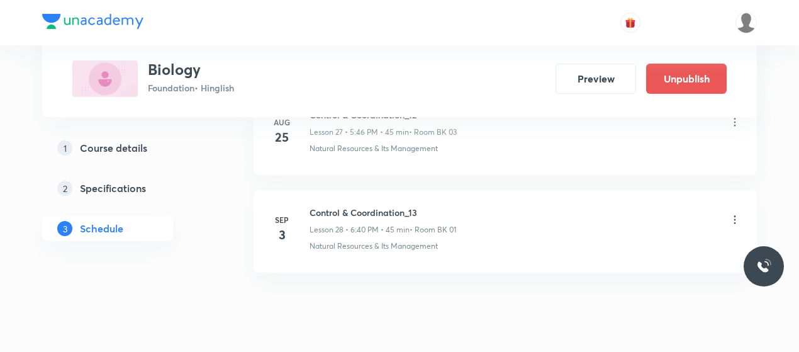
scroll to position [2770, 0]
click at [333, 206] on h6 "Control & Coordination_13" at bounding box center [383, 212] width 147 height 13
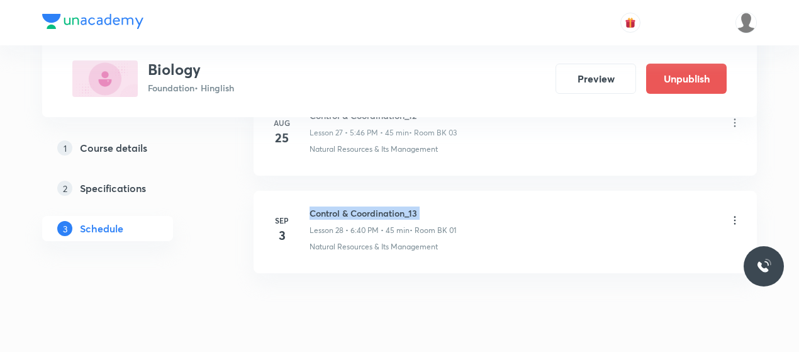
copy h6 "Control & Coordination_13"
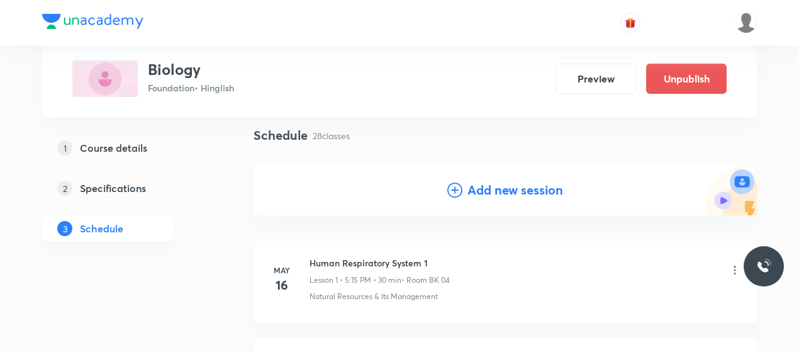
scroll to position [93, 0]
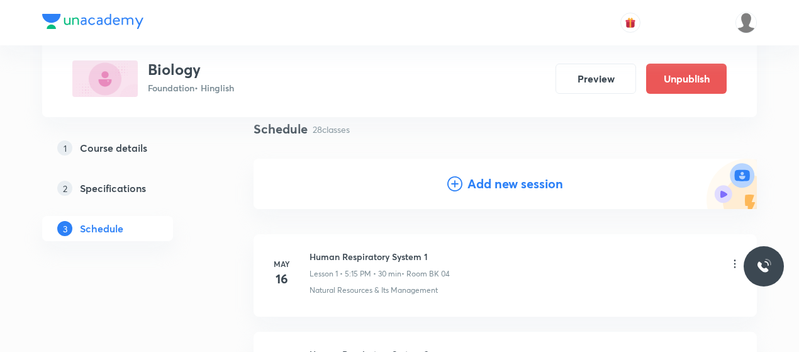
click at [454, 177] on icon at bounding box center [454, 183] width 15 height 15
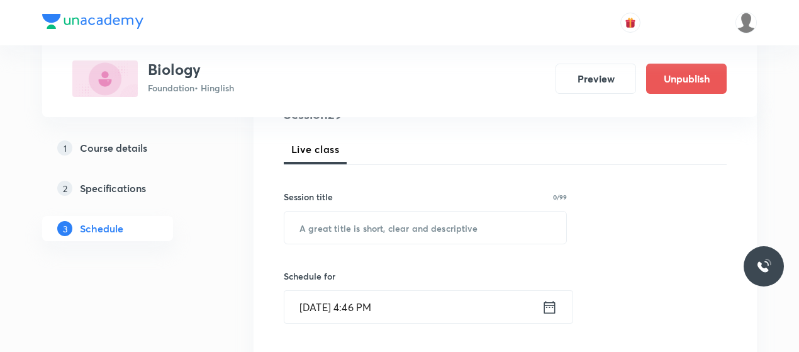
scroll to position [168, 0]
click at [316, 216] on input "text" at bounding box center [425, 226] width 282 height 32
paste input "Control & Coordination_13"
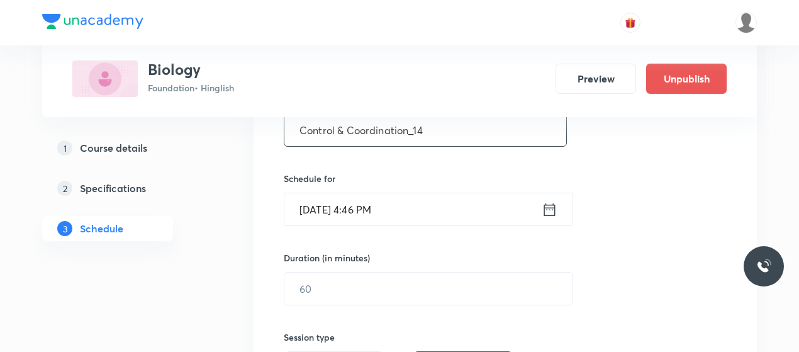
scroll to position [265, 0]
type input "Control & Coordination_14"
click at [362, 206] on input "[DATE] 4:46 PM" at bounding box center [412, 209] width 257 height 32
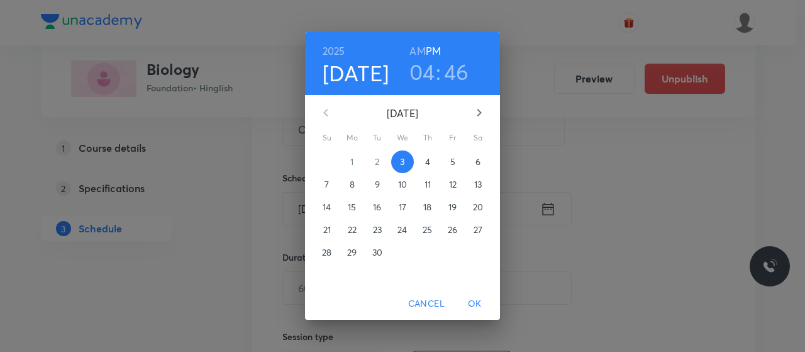
click at [432, 72] on h3 "04" at bounding box center [423, 72] width 26 height 26
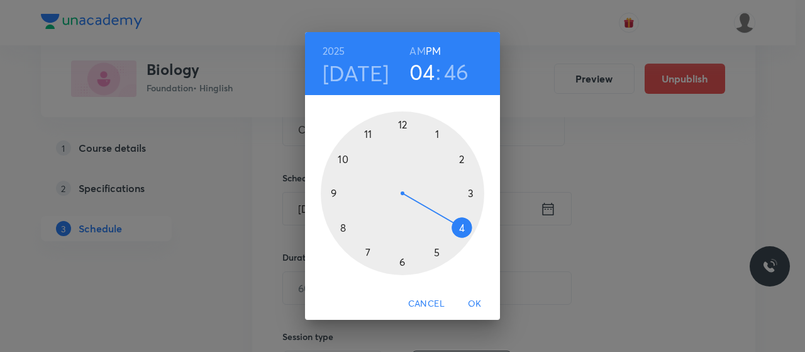
click at [367, 249] on div at bounding box center [403, 193] width 164 height 164
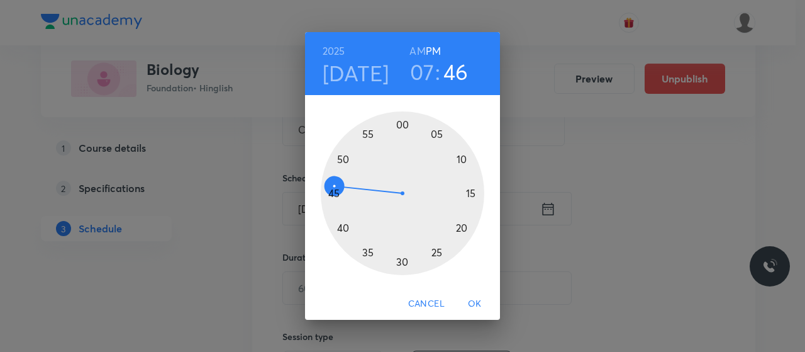
click at [432, 256] on div at bounding box center [403, 193] width 164 height 164
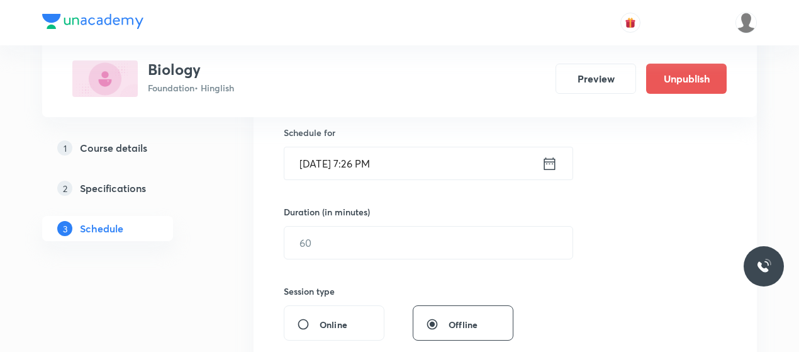
scroll to position [312, 0]
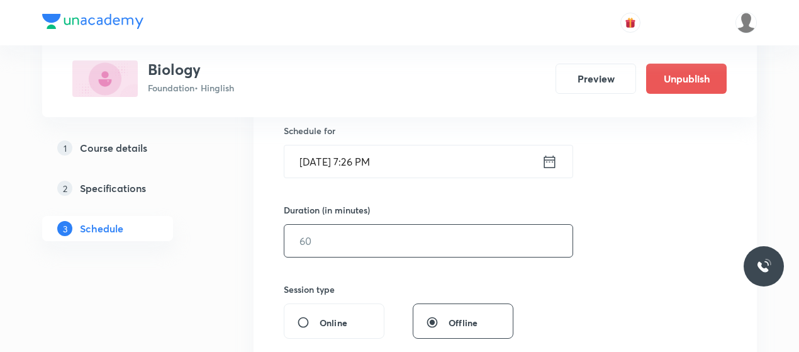
click at [394, 232] on input "text" at bounding box center [428, 241] width 288 height 32
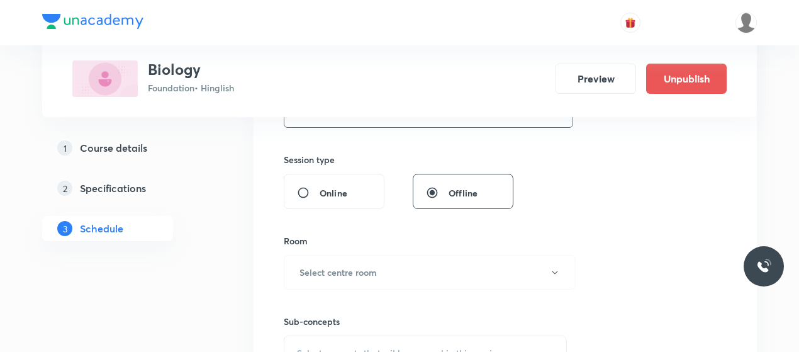
scroll to position [442, 0]
type input "45"
click at [394, 233] on div "Room" at bounding box center [425, 239] width 283 height 13
click at [386, 264] on button "Select centre room" at bounding box center [430, 271] width 292 height 35
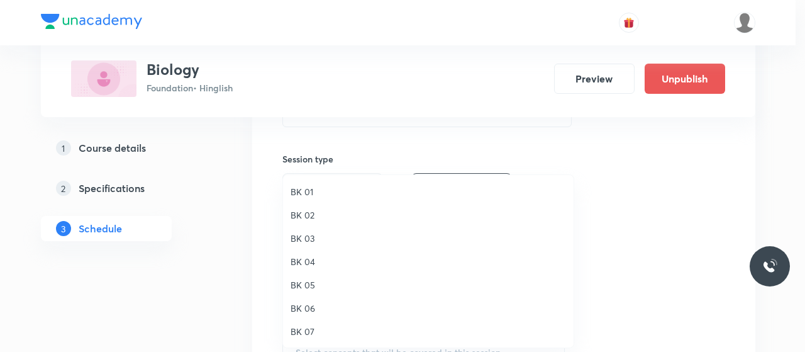
click at [308, 193] on span "BK 01" at bounding box center [429, 191] width 276 height 13
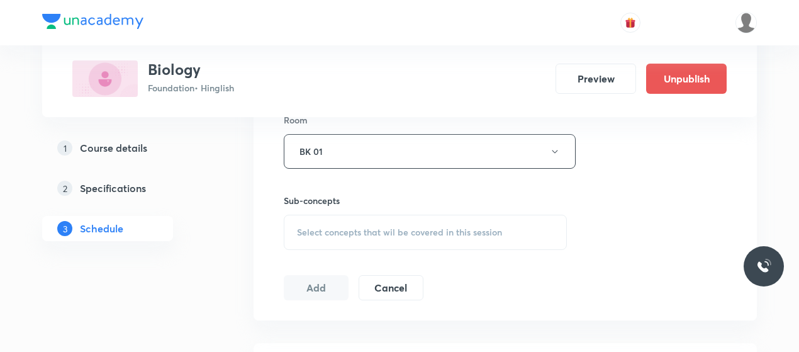
scroll to position [564, 0]
click at [390, 220] on div "Select concepts that wil be covered in this session" at bounding box center [425, 230] width 283 height 35
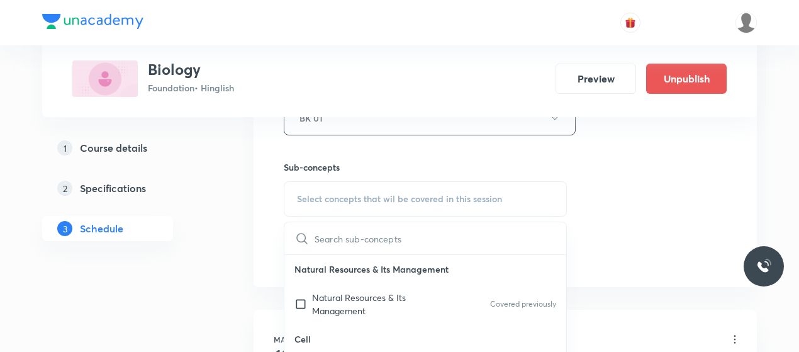
scroll to position [597, 0]
click at [328, 297] on p "Natural Resources & Its Management" at bounding box center [375, 302] width 127 height 26
checkbox input "true"
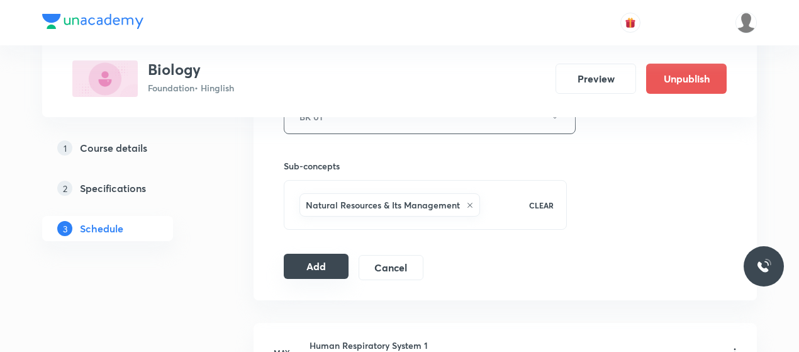
click at [311, 258] on button "Add" at bounding box center [316, 266] width 65 height 25
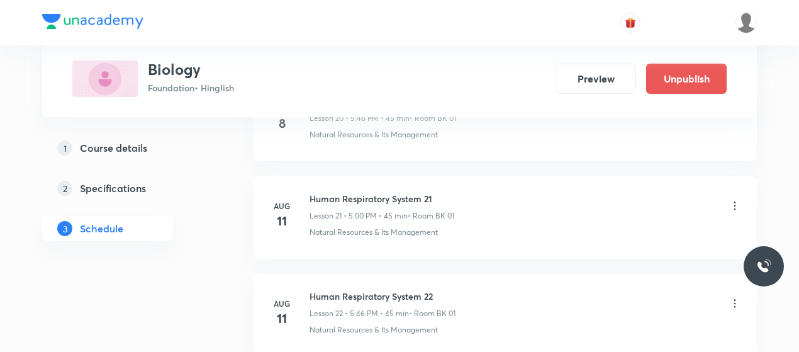
scroll to position [2894, 0]
